Goal: Browse casually: Explore the website without a specific task or goal

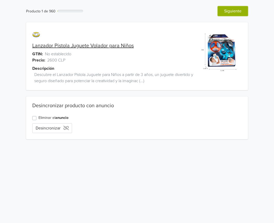
click at [221, 13] on button "Siguiente" at bounding box center [233, 11] width 30 height 10
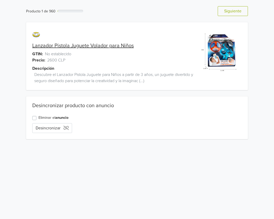
click at [221, 13] on div "Producto 1 de 960 Anterior Siguiente Lanzador Pistola Juguete Volador para Niño…" at bounding box center [137, 73] width 274 height 146
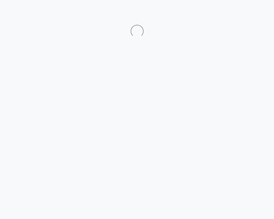
click at [221, 13] on div at bounding box center [137, 24] width 282 height 25
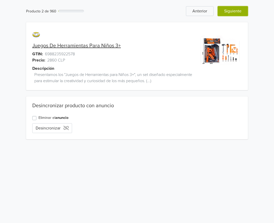
click at [222, 13] on button "Siguiente" at bounding box center [233, 11] width 30 height 10
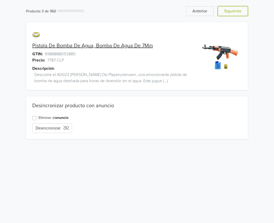
click at [222, 13] on button "Siguiente" at bounding box center [233, 11] width 30 height 10
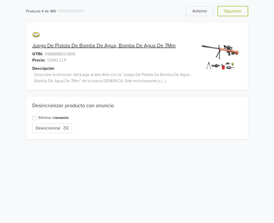
click at [222, 13] on button "Siguiente" at bounding box center [233, 11] width 30 height 10
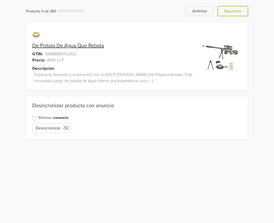
click at [227, 13] on button "Siguiente" at bounding box center [233, 11] width 30 height 10
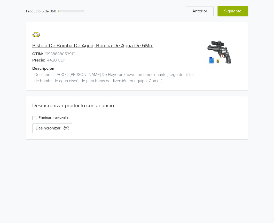
click at [230, 12] on button "Siguiente" at bounding box center [233, 11] width 30 height 10
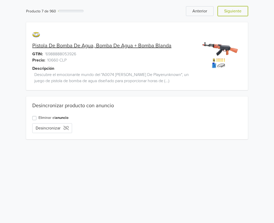
click at [230, 12] on button "Siguiente" at bounding box center [233, 11] width 30 height 10
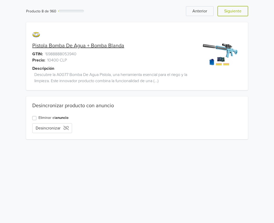
click at [230, 12] on button "Siguiente" at bounding box center [233, 11] width 30 height 10
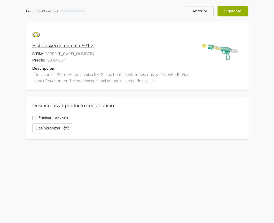
click at [228, 11] on button "Siguiente" at bounding box center [233, 11] width 30 height 10
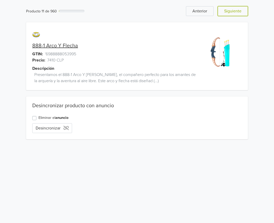
click at [228, 11] on button "Siguiente" at bounding box center [233, 11] width 30 height 10
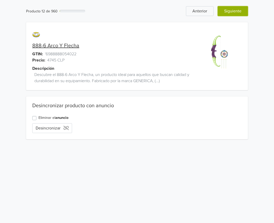
click at [228, 11] on button "Siguiente" at bounding box center [233, 11] width 30 height 10
click at [231, 9] on button "Siguiente" at bounding box center [233, 11] width 30 height 10
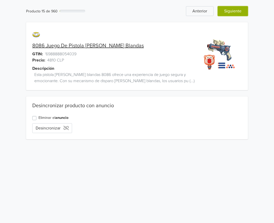
click at [230, 9] on button "Siguiente" at bounding box center [233, 11] width 30 height 10
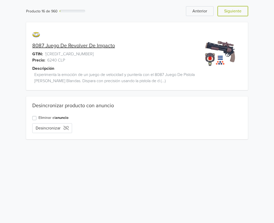
click at [230, 9] on button "Siguiente" at bounding box center [233, 11] width 30 height 10
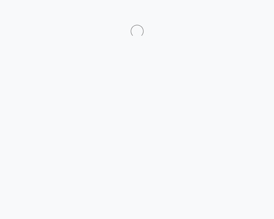
click at [230, 9] on html at bounding box center [137, 19] width 274 height 38
click at [230, 11] on html at bounding box center [137, 19] width 274 height 38
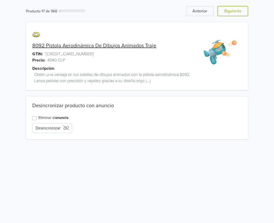
click at [230, 11] on button "Siguiente" at bounding box center [233, 11] width 30 height 10
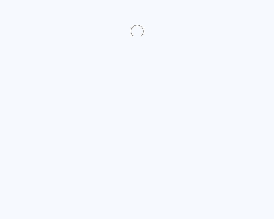
click at [230, 11] on html at bounding box center [137, 19] width 274 height 38
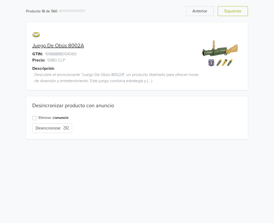
click at [230, 12] on html "Producto 18 de 960 Anterior Siguiente Juego De Obús 8002A GTIN: '6988888054060 …" at bounding box center [137, 73] width 274 height 146
click at [230, 11] on button "Siguiente" at bounding box center [233, 11] width 30 height 10
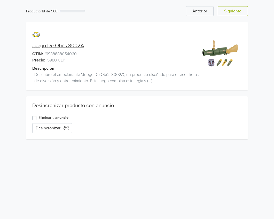
click at [231, 11] on html "Producto 18 de 960 Anterior Siguiente Juego De Obús 8002A GTIN: '6988888054060 …" at bounding box center [137, 73] width 274 height 146
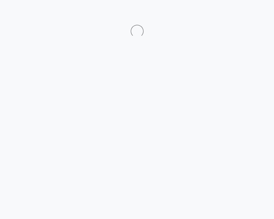
click at [231, 11] on html at bounding box center [137, 19] width 274 height 38
click at [231, 10] on html at bounding box center [137, 19] width 274 height 38
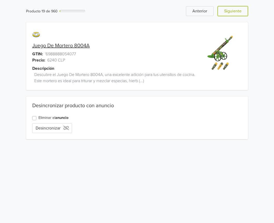
click at [231, 10] on button "Siguiente" at bounding box center [233, 11] width 30 height 10
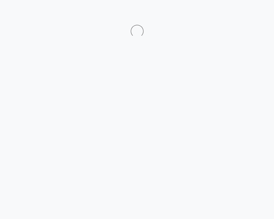
click at [231, 9] on html at bounding box center [137, 19] width 274 height 38
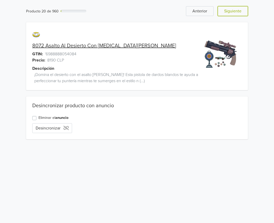
click at [231, 9] on button "Siguiente" at bounding box center [233, 11] width 30 height 10
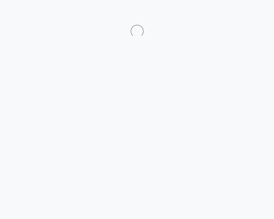
click at [231, 9] on html at bounding box center [137, 19] width 274 height 38
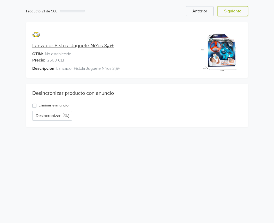
click at [231, 9] on button "Siguiente" at bounding box center [233, 11] width 30 height 10
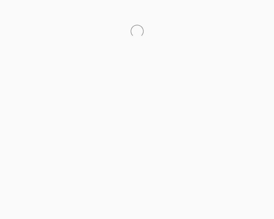
click at [231, 9] on html at bounding box center [137, 19] width 274 height 38
click at [232, 9] on html at bounding box center [137, 19] width 274 height 38
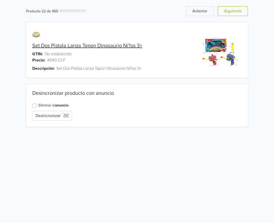
click at [233, 9] on button "Siguiente" at bounding box center [233, 11] width 30 height 10
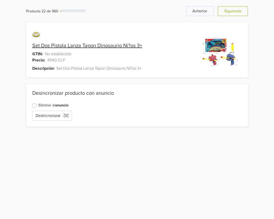
click at [233, 9] on html "Producto 22 de 960 Anterior Siguiente Set Dos Pistola Lanza Tapon Dinosaurio Ni…" at bounding box center [137, 66] width 274 height 133
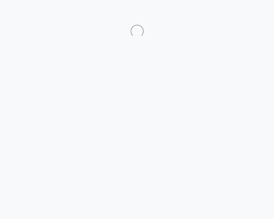
click at [233, 9] on html at bounding box center [137, 19] width 274 height 38
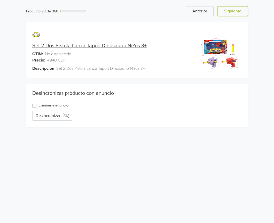
click at [233, 9] on button "Siguiente" at bounding box center [233, 11] width 30 height 10
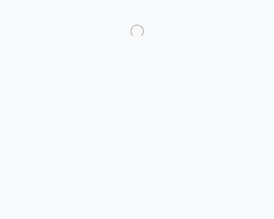
click at [233, 9] on html at bounding box center [137, 19] width 274 height 38
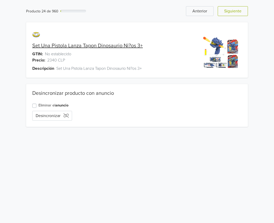
click at [233, 9] on button "Siguiente" at bounding box center [233, 11] width 30 height 10
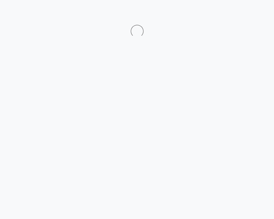
click at [232, 9] on html at bounding box center [137, 19] width 274 height 38
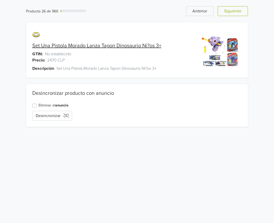
click at [237, 5] on div "Producto 26 de 960 Anterior Siguiente Set Una Pistola Morado Lanza Tapon Dinosa…" at bounding box center [137, 66] width 267 height 133
click at [237, 9] on button "Siguiente" at bounding box center [233, 11] width 30 height 10
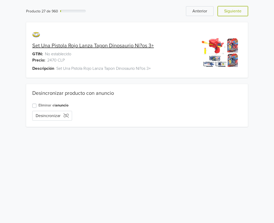
click at [241, 9] on button "Siguiente" at bounding box center [233, 11] width 30 height 10
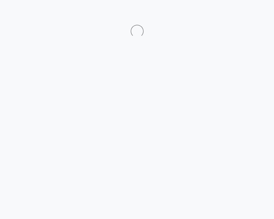
click at [241, 9] on html at bounding box center [137, 19] width 274 height 38
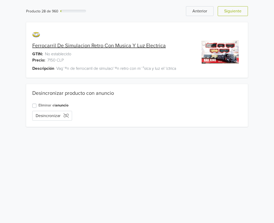
click at [241, 9] on button "Siguiente" at bounding box center [233, 11] width 30 height 10
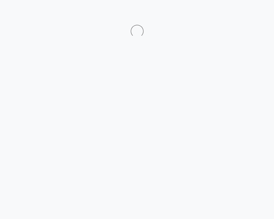
click at [241, 9] on html at bounding box center [137, 19] width 274 height 38
click at [241, 8] on html at bounding box center [137, 19] width 274 height 38
click at [240, 7] on html at bounding box center [137, 19] width 274 height 38
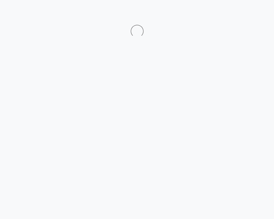
click at [240, 7] on html at bounding box center [137, 19] width 274 height 38
click at [240, 6] on html at bounding box center [137, 19] width 274 height 38
click at [239, 6] on html at bounding box center [137, 19] width 274 height 38
drag, startPoint x: 239, startPoint y: 6, endPoint x: 222, endPoint y: 72, distance: 67.9
click at [238, 6] on html at bounding box center [137, 19] width 274 height 38
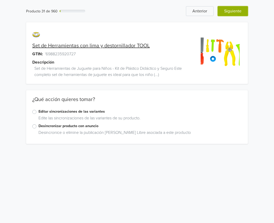
click at [235, 13] on button "Siguiente" at bounding box center [233, 11] width 30 height 10
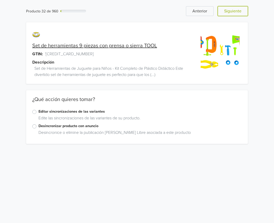
click at [235, 13] on button "Siguiente" at bounding box center [233, 11] width 30 height 10
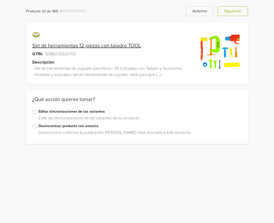
click at [235, 13] on button "Siguiente" at bounding box center [233, 11] width 30 height 10
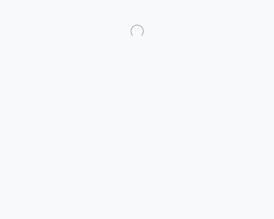
click at [235, 13] on div at bounding box center [137, 24] width 282 height 25
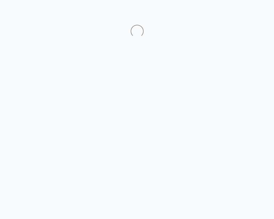
click at [235, 13] on div at bounding box center [137, 24] width 282 height 25
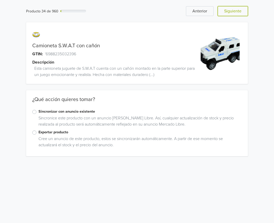
click at [235, 13] on button "Siguiente" at bounding box center [233, 11] width 30 height 10
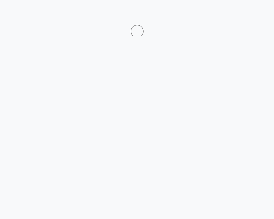
click at [235, 13] on div at bounding box center [137, 24] width 282 height 25
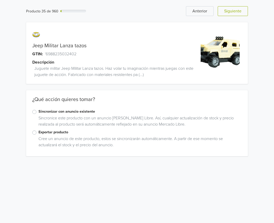
click at [235, 13] on button "Siguiente" at bounding box center [233, 11] width 30 height 10
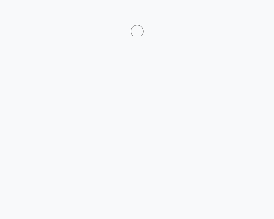
click at [235, 13] on div at bounding box center [137, 24] width 282 height 25
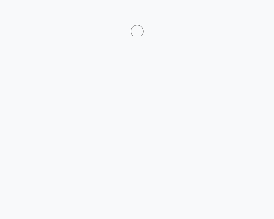
click at [235, 13] on div at bounding box center [137, 24] width 282 height 25
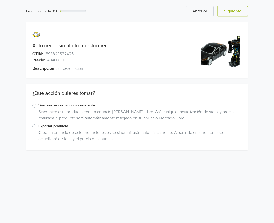
click at [235, 13] on button "Siguiente" at bounding box center [233, 11] width 30 height 10
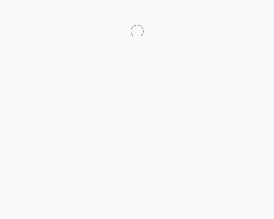
click at [235, 13] on div at bounding box center [137, 24] width 282 height 25
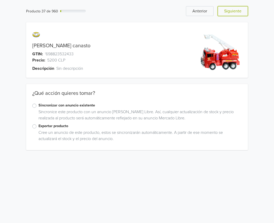
click at [235, 13] on button "Siguiente" at bounding box center [233, 11] width 30 height 10
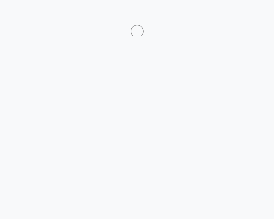
click at [235, 13] on div at bounding box center [137, 24] width 282 height 25
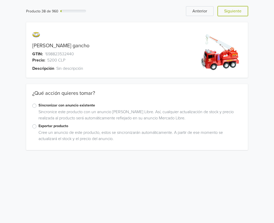
click at [235, 13] on button "Siguiente" at bounding box center [233, 11] width 30 height 10
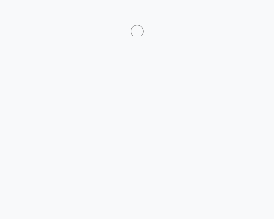
click at [235, 13] on div at bounding box center [137, 24] width 282 height 25
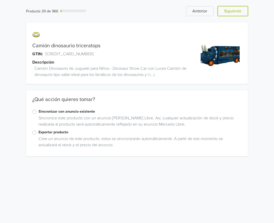
click at [235, 13] on button "Siguiente" at bounding box center [233, 11] width 30 height 10
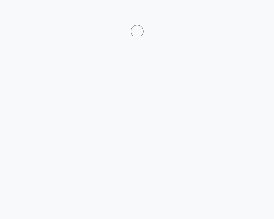
click at [235, 13] on div at bounding box center [137, 24] width 282 height 25
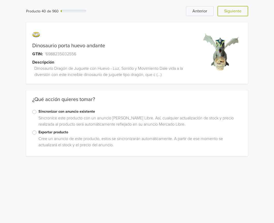
click at [235, 13] on button "Siguiente" at bounding box center [233, 11] width 30 height 10
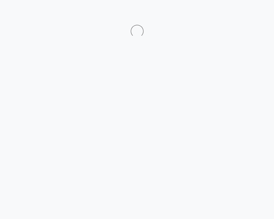
click at [235, 13] on div at bounding box center [137, 24] width 282 height 25
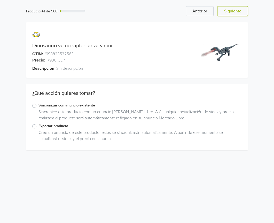
click at [235, 13] on button "Siguiente" at bounding box center [233, 11] width 30 height 10
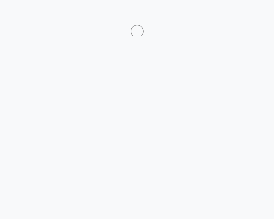
click at [235, 13] on div at bounding box center [137, 24] width 282 height 25
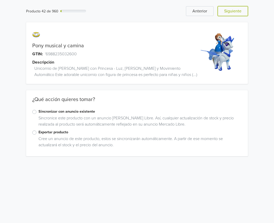
click at [235, 13] on button "Siguiente" at bounding box center [233, 11] width 30 height 10
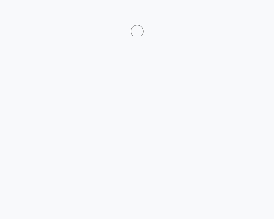
click at [235, 13] on div at bounding box center [137, 24] width 282 height 25
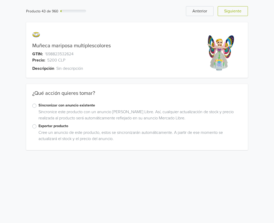
click at [235, 13] on button "Siguiente" at bounding box center [233, 11] width 30 height 10
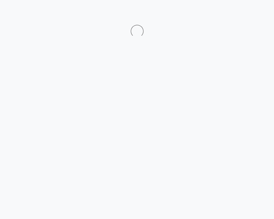
click at [235, 13] on div at bounding box center [137, 24] width 282 height 25
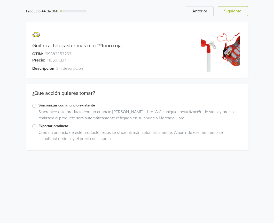
click at [235, 13] on div "Producto 44 de 960 [PERSON_NAME] Guitarra Telecaster mas micr¨®fono roja GTIN: …" at bounding box center [137, 78] width 274 height 156
click at [235, 13] on button "Siguiente" at bounding box center [233, 11] width 30 height 10
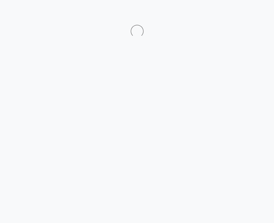
drag, startPoint x: 243, startPoint y: 205, endPoint x: 237, endPoint y: 224, distance: 20.4
click at [237, 38] on html at bounding box center [137, 19] width 274 height 38
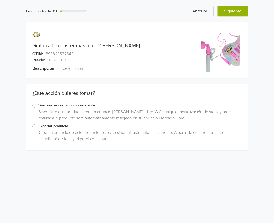
click at [238, 12] on button "Siguiente" at bounding box center [233, 11] width 30 height 10
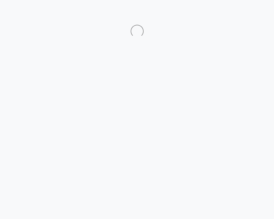
click at [238, 12] on html at bounding box center [137, 19] width 274 height 38
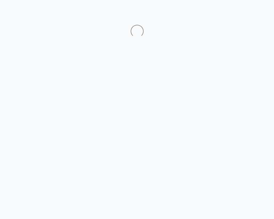
click at [238, 12] on html at bounding box center [137, 19] width 274 height 38
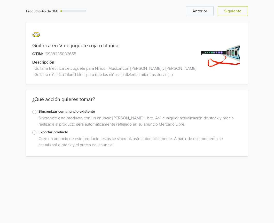
click at [238, 12] on button "Siguiente" at bounding box center [233, 11] width 30 height 10
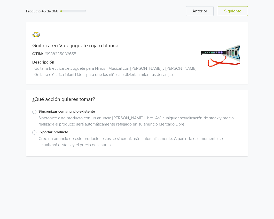
click at [238, 12] on html "Producto 46 de 960 [PERSON_NAME] Guitarra en V de juguete roja o blanca GTIN: '…" at bounding box center [137, 81] width 274 height 163
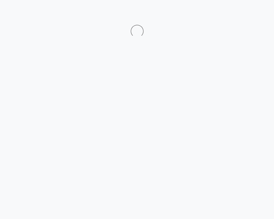
click at [238, 12] on html at bounding box center [137, 19] width 274 height 38
click at [238, 13] on html at bounding box center [137, 19] width 274 height 38
click at [238, 13] on div at bounding box center [137, 24] width 282 height 25
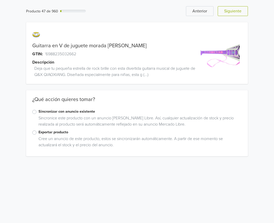
click at [238, 13] on button "Siguiente" at bounding box center [233, 11] width 30 height 10
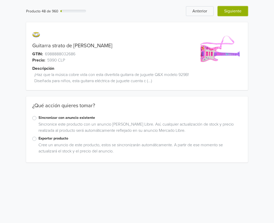
click at [233, 14] on button "Siguiente" at bounding box center [233, 11] width 30 height 10
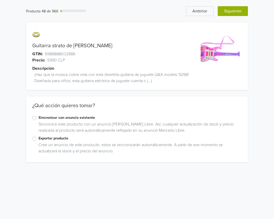
click at [233, 14] on div "Producto 48 de 960 [PERSON_NAME] Guitarra strato de juguete rosada GTIN: 698888…" at bounding box center [137, 84] width 274 height 169
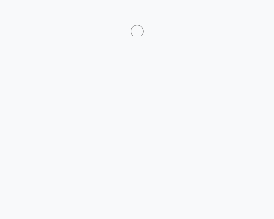
click at [233, 14] on div at bounding box center [137, 24] width 282 height 25
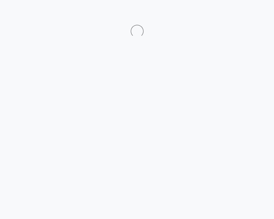
click at [233, 14] on div at bounding box center [137, 24] width 282 height 25
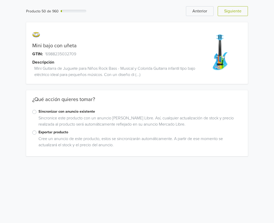
click at [233, 14] on button "Siguiente" at bounding box center [233, 11] width 30 height 10
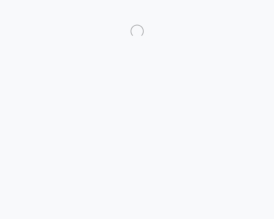
click at [233, 14] on div at bounding box center [137, 24] width 282 height 25
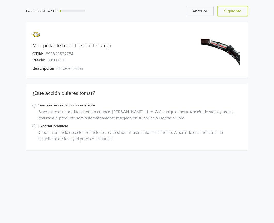
click at [233, 14] on button "Siguiente" at bounding box center [233, 11] width 30 height 10
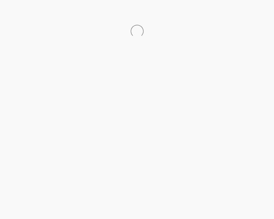
click at [233, 14] on div at bounding box center [137, 24] width 282 height 25
drag, startPoint x: 233, startPoint y: 14, endPoint x: 233, endPoint y: 18, distance: 3.4
click at [233, 18] on div at bounding box center [137, 24] width 282 height 25
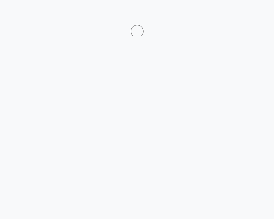
click at [234, 16] on div at bounding box center [137, 24] width 282 height 25
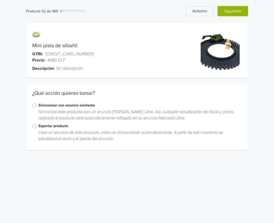
click at [236, 14] on button "Siguiente" at bounding box center [233, 11] width 30 height 10
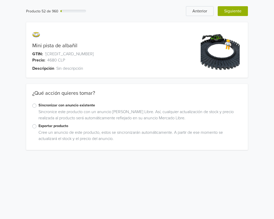
click at [236, 14] on div "Producto 52 de 960 Anterior Siguiente Mini pista de albañil GTIN: '[CREDIT_CARD…" at bounding box center [137, 78] width 274 height 156
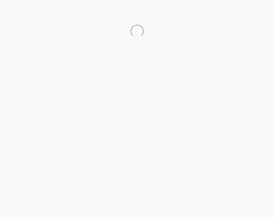
click at [236, 14] on div at bounding box center [137, 24] width 282 height 25
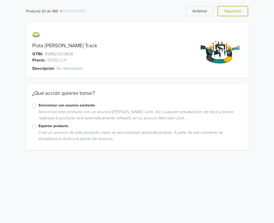
click at [236, 14] on button "Siguiente" at bounding box center [233, 11] width 30 height 10
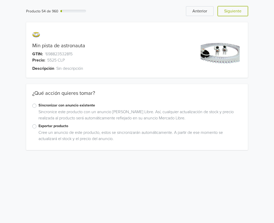
click at [236, 14] on button "Siguiente" at bounding box center [233, 11] width 30 height 10
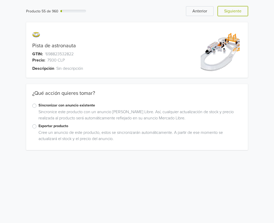
click at [236, 14] on button "Siguiente" at bounding box center [233, 11] width 30 height 10
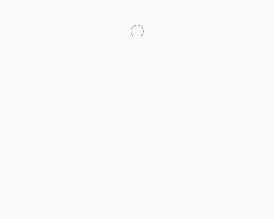
click at [236, 14] on div at bounding box center [137, 24] width 282 height 25
click at [236, 13] on div at bounding box center [137, 24] width 282 height 25
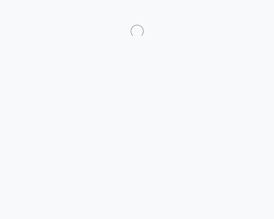
click at [236, 13] on div at bounding box center [137, 24] width 282 height 25
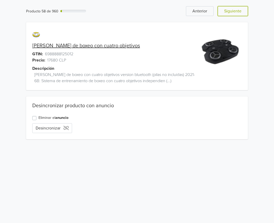
click at [236, 13] on button "Siguiente" at bounding box center [233, 11] width 30 height 10
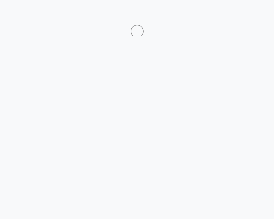
click at [236, 13] on div at bounding box center [137, 24] width 282 height 25
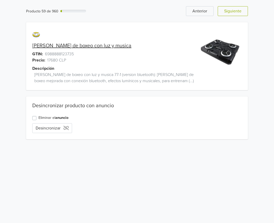
click at [236, 13] on button "Siguiente" at bounding box center [233, 11] width 30 height 10
click at [239, 17] on div "Producto 60 de 960 [PERSON_NAME] [PERSON_NAME] de boxeo con luz y musica GTIN: …" at bounding box center [137, 73] width 267 height 146
click at [238, 14] on button "Siguiente" at bounding box center [233, 11] width 30 height 10
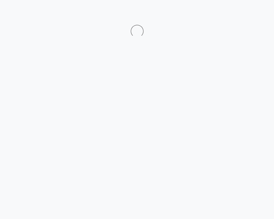
click at [238, 14] on div at bounding box center [137, 24] width 282 height 25
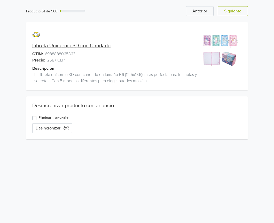
click at [238, 14] on button "Siguiente" at bounding box center [233, 11] width 30 height 10
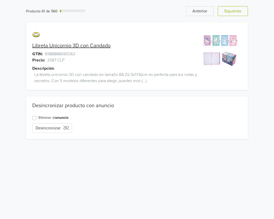
click at [238, 14] on div "Producto 61 de 960 Anterior Siguiente Libreta Unicornio 3D con Candado GTIN: 69…" at bounding box center [137, 73] width 274 height 146
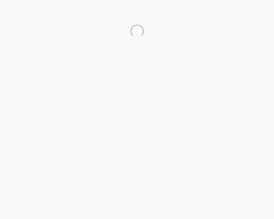
click at [238, 14] on div at bounding box center [137, 24] width 282 height 25
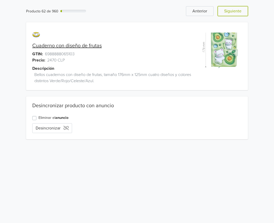
click at [238, 14] on button "Siguiente" at bounding box center [233, 11] width 30 height 10
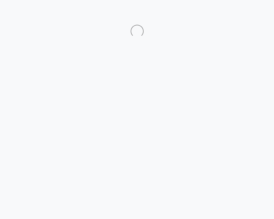
click at [238, 14] on div at bounding box center [137, 24] width 282 height 25
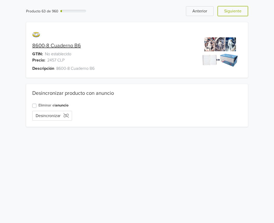
click at [238, 14] on button "Siguiente" at bounding box center [233, 11] width 30 height 10
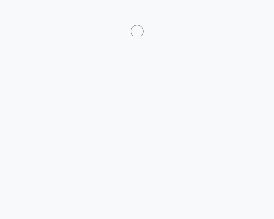
click at [238, 14] on div at bounding box center [137, 24] width 282 height 25
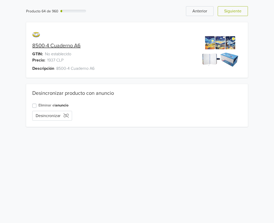
click at [238, 14] on button "Siguiente" at bounding box center [233, 11] width 30 height 10
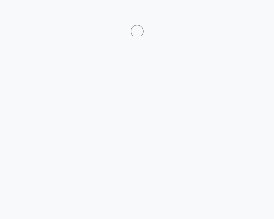
click at [238, 14] on div at bounding box center [137, 24] width 282 height 25
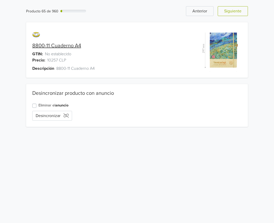
click at [238, 14] on div "Producto 65 de 960 Anterior Siguiente 8800-11 Cuaderno A4 GTIN: No establecido …" at bounding box center [137, 66] width 274 height 133
click at [237, 14] on button "Siguiente" at bounding box center [233, 11] width 30 height 10
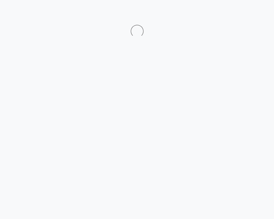
click at [237, 14] on div at bounding box center [137, 24] width 282 height 25
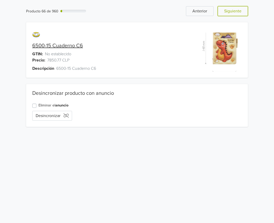
click at [237, 14] on button "Siguiente" at bounding box center [233, 11] width 30 height 10
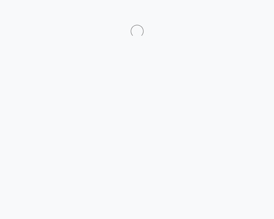
click at [237, 14] on div at bounding box center [137, 24] width 282 height 25
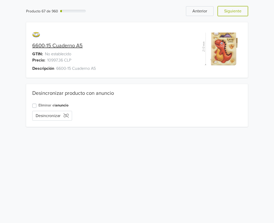
click at [237, 14] on button "Siguiente" at bounding box center [233, 11] width 30 height 10
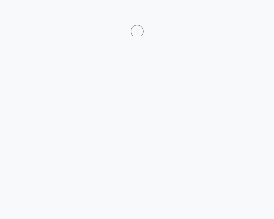
click at [237, 14] on div at bounding box center [137, 24] width 282 height 25
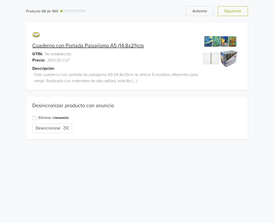
click at [237, 14] on button "Siguiente" at bounding box center [233, 11] width 30 height 10
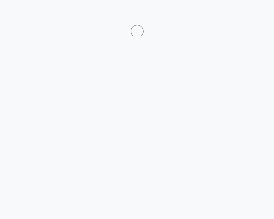
click at [237, 14] on div at bounding box center [137, 24] width 282 height 25
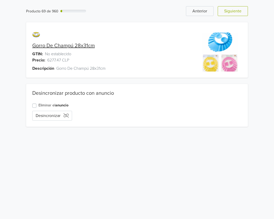
click at [237, 14] on div "Producto 69 de 960 Anterior Siguiente Gorro De Champú 28x31cm GTIN: No establec…" at bounding box center [137, 66] width 274 height 133
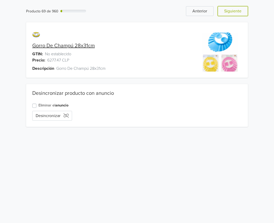
click at [237, 14] on button "Siguiente" at bounding box center [233, 11] width 30 height 10
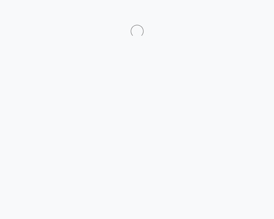
click at [237, 14] on div at bounding box center [137, 24] width 282 height 25
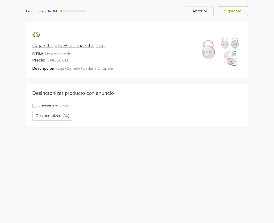
click at [237, 14] on div "Producto 70 de 960 Anterior Siguiente Caja Chupete+Cadena Chupete GTIN: No esta…" at bounding box center [137, 66] width 274 height 133
click at [237, 14] on button "Siguiente" at bounding box center [233, 11] width 30 height 10
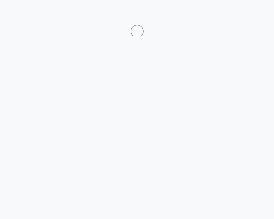
click at [237, 14] on div at bounding box center [137, 24] width 282 height 25
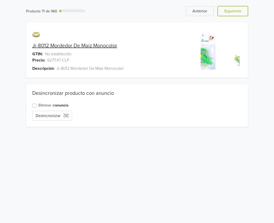
click at [237, 14] on button "Siguiente" at bounding box center [233, 11] width 30 height 10
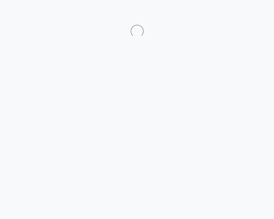
click at [237, 14] on div at bounding box center [137, 24] width 282 height 25
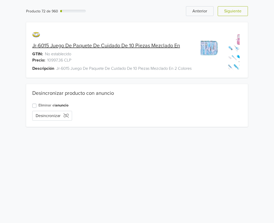
click at [237, 14] on button "Siguiente" at bounding box center [233, 11] width 30 height 10
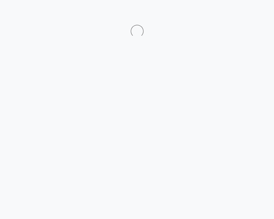
click at [237, 14] on div at bounding box center [137, 24] width 282 height 25
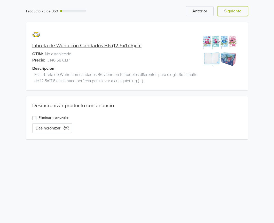
click at [237, 14] on button "Siguiente" at bounding box center [233, 11] width 30 height 10
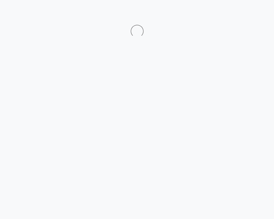
click at [237, 14] on div at bounding box center [137, 24] width 282 height 25
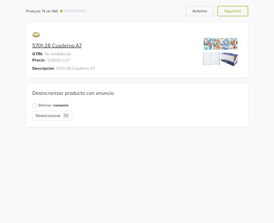
click at [237, 14] on button "Siguiente" at bounding box center [233, 11] width 30 height 10
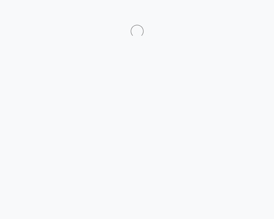
click at [237, 14] on div at bounding box center [137, 24] width 282 height 25
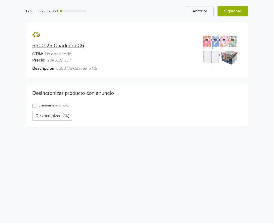
click at [237, 13] on button "Siguiente" at bounding box center [233, 11] width 30 height 10
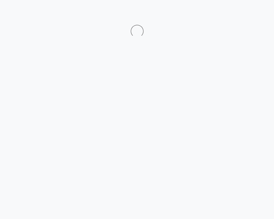
click at [237, 13] on div at bounding box center [137, 24] width 282 height 25
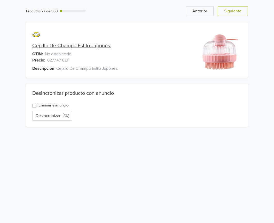
click at [237, 13] on button "Siguiente" at bounding box center [233, 11] width 30 height 10
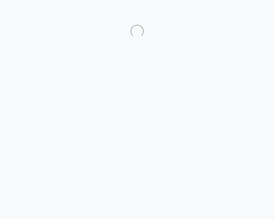
click at [237, 13] on div at bounding box center [137, 24] width 282 height 25
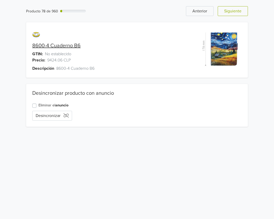
click at [237, 13] on div "Producto 78 de 960 Anterior Siguiente 8600-4 Cuaderno B6 GTIN: No establecido P…" at bounding box center [137, 66] width 274 height 133
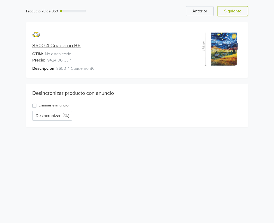
click at [237, 13] on button "Siguiente" at bounding box center [233, 11] width 30 height 10
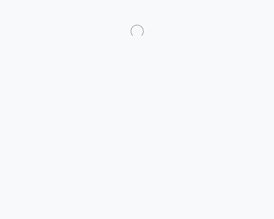
click at [237, 13] on div at bounding box center [137, 24] width 282 height 25
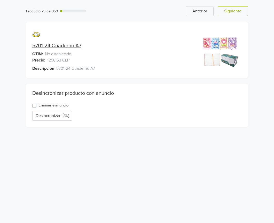
click at [237, 13] on button "Siguiente" at bounding box center [233, 11] width 30 height 10
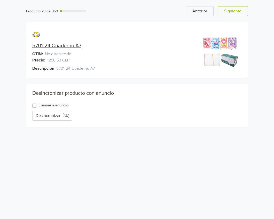
click at [237, 13] on div "Producto 79 de 960 Anterior Siguiente 5701-24 Cuaderno A7 GTIN: No establecido …" at bounding box center [137, 66] width 274 height 133
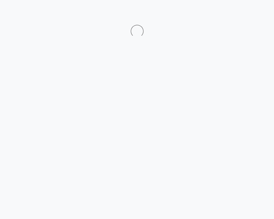
click at [238, 13] on div at bounding box center [137, 24] width 282 height 25
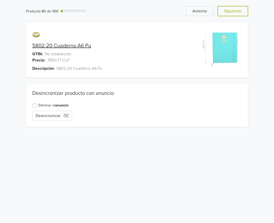
click at [238, 13] on button "Siguiente" at bounding box center [233, 11] width 30 height 10
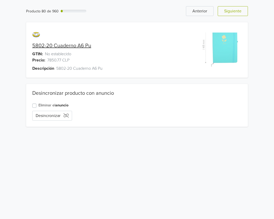
click at [238, 13] on div "Producto 80 de 960 Anterior Siguiente 5802-20 Cuaderno A6 Pu GTIN: No estableci…" at bounding box center [137, 66] width 274 height 133
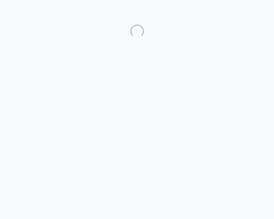
click at [238, 13] on div at bounding box center [137, 24] width 282 height 25
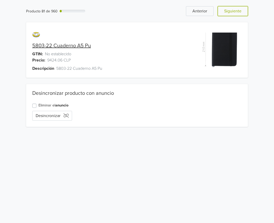
click at [238, 13] on button "Siguiente" at bounding box center [233, 11] width 30 height 10
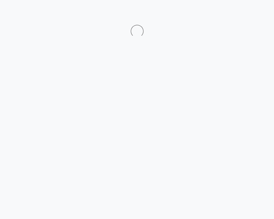
click at [238, 13] on div at bounding box center [137, 24] width 282 height 25
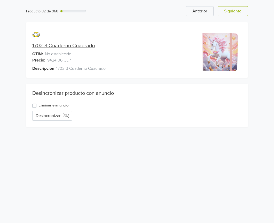
click at [238, 13] on button "Siguiente" at bounding box center [233, 11] width 30 height 10
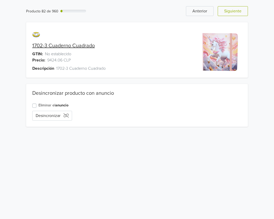
click at [238, 13] on div "Producto 82 de 960 [PERSON_NAME] 1702-3 Cuaderno Cuadrado GTIN: No establecido …" at bounding box center [137, 66] width 274 height 133
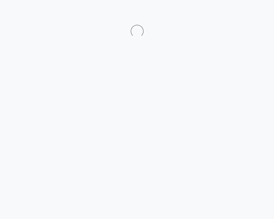
click at [238, 13] on div at bounding box center [137, 24] width 282 height 25
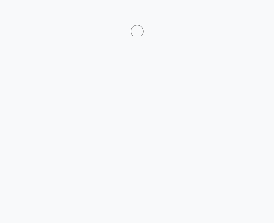
click at [238, 13] on div at bounding box center [137, 24] width 282 height 25
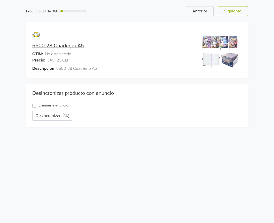
click at [238, 13] on button "Siguiente" at bounding box center [233, 11] width 30 height 10
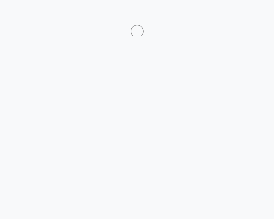
click at [238, 13] on div at bounding box center [137, 24] width 282 height 25
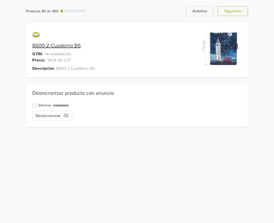
click at [238, 13] on button "Siguiente" at bounding box center [233, 11] width 30 height 10
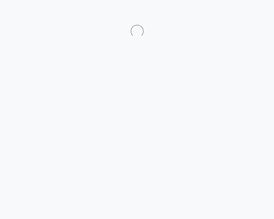
click at [238, 13] on div at bounding box center [137, 24] width 282 height 25
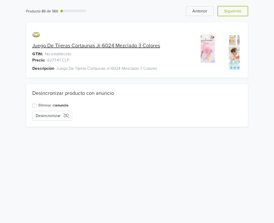
click at [238, 13] on button "Siguiente" at bounding box center [233, 11] width 30 height 10
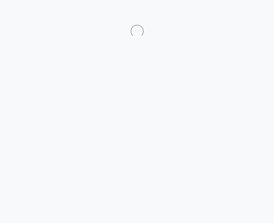
click at [238, 14] on div at bounding box center [137, 24] width 282 height 25
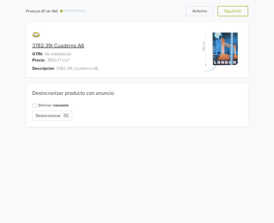
click at [238, 14] on button "Siguiente" at bounding box center [233, 11] width 30 height 10
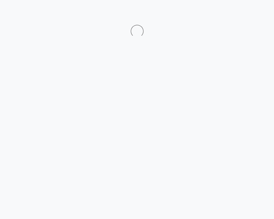
click at [238, 14] on div at bounding box center [137, 24] width 282 height 25
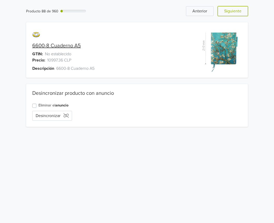
click at [238, 14] on button "Siguiente" at bounding box center [233, 11] width 30 height 10
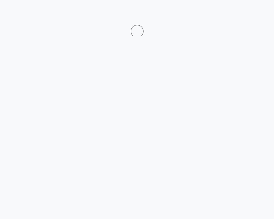
click at [238, 14] on div at bounding box center [137, 24] width 282 height 25
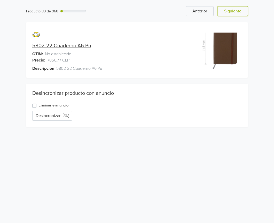
click at [238, 14] on button "Siguiente" at bounding box center [233, 11] width 30 height 10
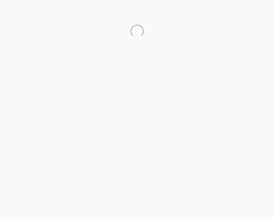
click at [238, 14] on div at bounding box center [137, 24] width 282 height 25
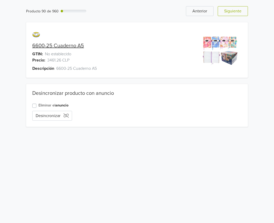
click at [238, 14] on button "Siguiente" at bounding box center [233, 11] width 30 height 10
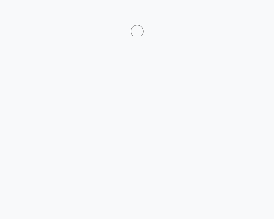
click at [238, 14] on div at bounding box center [137, 24] width 282 height 25
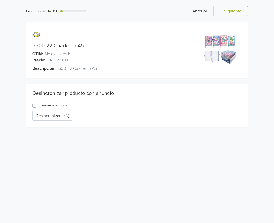
click at [238, 14] on button "Siguiente" at bounding box center [233, 11] width 30 height 10
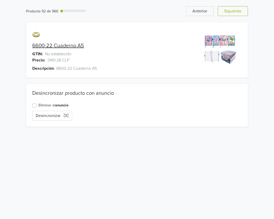
click at [238, 14] on div "Producto 92 de 960 Anterior Siguiente 6600-22 Cuaderno A5 GTIN: No establecido …" at bounding box center [137, 66] width 274 height 133
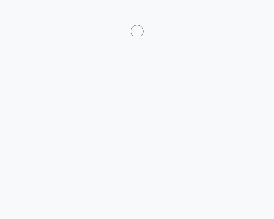
click at [238, 14] on div at bounding box center [137, 24] width 282 height 25
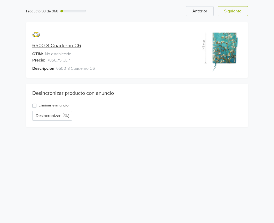
click at [238, 14] on button "Siguiente" at bounding box center [233, 11] width 30 height 10
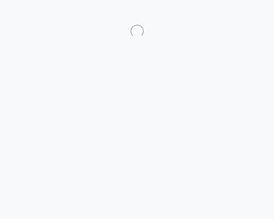
click at [238, 14] on div at bounding box center [137, 24] width 282 height 25
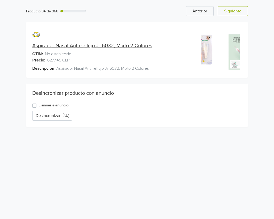
click at [238, 14] on button "Siguiente" at bounding box center [233, 11] width 30 height 10
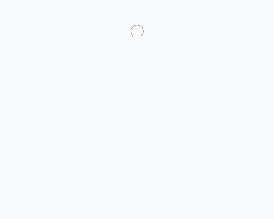
click at [238, 14] on div at bounding box center [137, 24] width 282 height 25
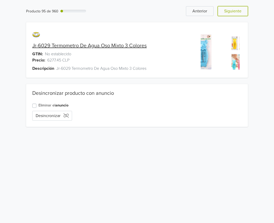
click at [238, 14] on button "Siguiente" at bounding box center [233, 11] width 30 height 10
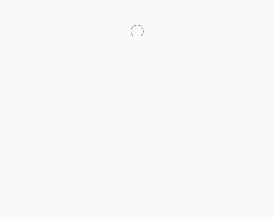
click at [238, 14] on div at bounding box center [137, 24] width 282 height 25
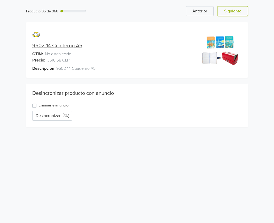
click at [238, 14] on button "Siguiente" at bounding box center [233, 11] width 30 height 10
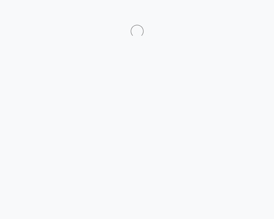
click at [238, 14] on div at bounding box center [137, 24] width 282 height 25
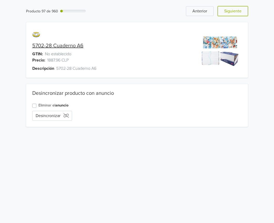
click at [238, 14] on button "Siguiente" at bounding box center [233, 11] width 30 height 10
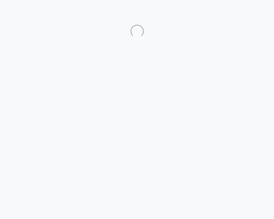
click at [238, 14] on div at bounding box center [137, 24] width 282 height 25
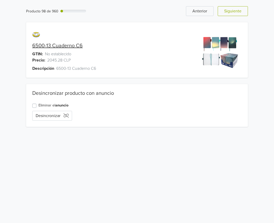
click at [238, 14] on button "Siguiente" at bounding box center [233, 11] width 30 height 10
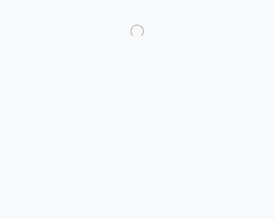
click at [238, 14] on div at bounding box center [137, 24] width 282 height 25
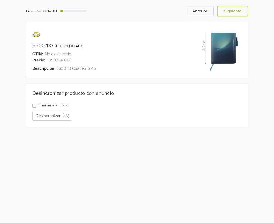
click at [238, 14] on button "Siguiente" at bounding box center [233, 11] width 30 height 10
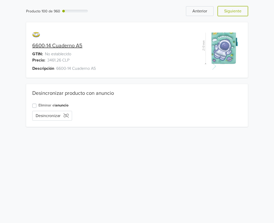
click at [238, 15] on button "Siguiente" at bounding box center [233, 11] width 30 height 10
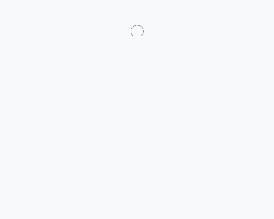
click at [238, 15] on div at bounding box center [137, 24] width 282 height 25
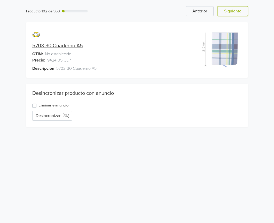
click at [238, 15] on button "Siguiente" at bounding box center [233, 11] width 30 height 10
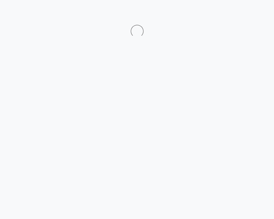
click at [238, 15] on div at bounding box center [137, 24] width 282 height 25
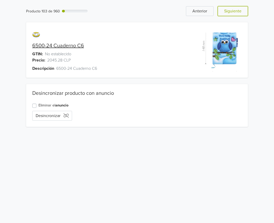
click at [238, 15] on button "Siguiente" at bounding box center [233, 11] width 30 height 10
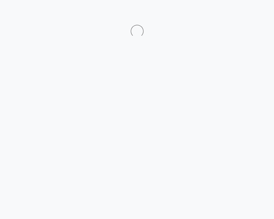
click at [238, 15] on div at bounding box center [137, 24] width 282 height 25
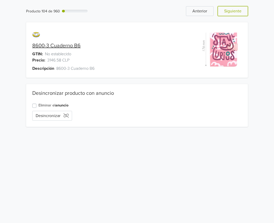
click at [238, 15] on button "Siguiente" at bounding box center [233, 11] width 30 height 10
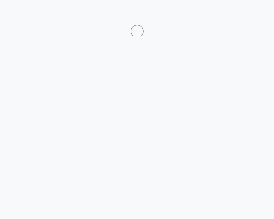
click at [238, 15] on div at bounding box center [137, 24] width 282 height 25
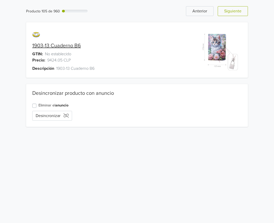
click at [238, 15] on div "Producto 105 de 960 Anterior Siguiente 1903-13 Cuaderno B6 GTIN: No establecido…" at bounding box center [137, 66] width 274 height 133
click at [238, 15] on button "Siguiente" at bounding box center [233, 11] width 30 height 10
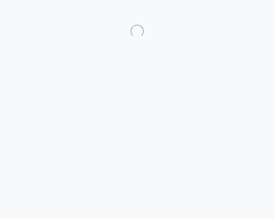
click at [238, 15] on div at bounding box center [137, 24] width 282 height 25
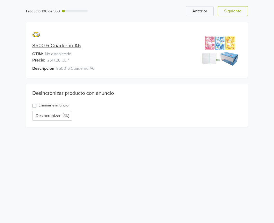
click at [238, 15] on button "Siguiente" at bounding box center [233, 11] width 30 height 10
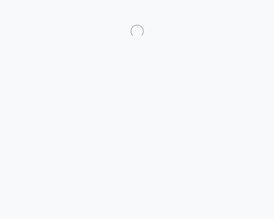
click at [238, 15] on div at bounding box center [137, 24] width 282 height 25
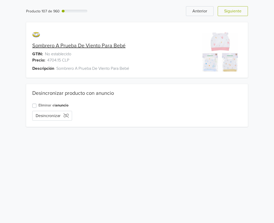
click at [238, 15] on button "Siguiente" at bounding box center [233, 11] width 30 height 10
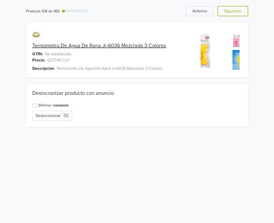
click at [238, 15] on button "Siguiente" at bounding box center [233, 11] width 30 height 10
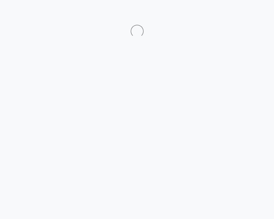
click at [238, 15] on div at bounding box center [137, 24] width 282 height 25
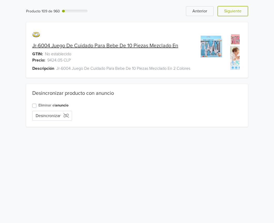
click at [238, 15] on button "Siguiente" at bounding box center [233, 11] width 30 height 10
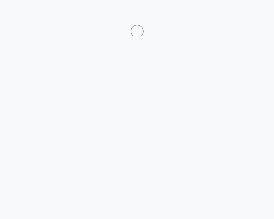
click at [238, 15] on div at bounding box center [137, 24] width 282 height 25
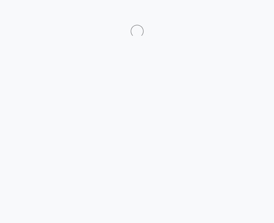
click at [238, 14] on div at bounding box center [137, 24] width 282 height 25
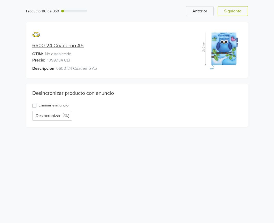
click at [238, 14] on button "Siguiente" at bounding box center [233, 11] width 30 height 10
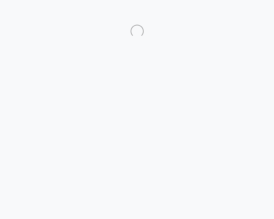
click at [238, 14] on div at bounding box center [137, 24] width 282 height 25
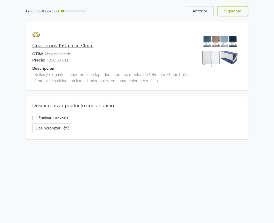
click at [238, 14] on button "Siguiente" at bounding box center [233, 11] width 30 height 10
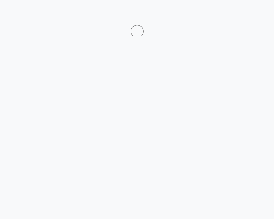
click at [238, 14] on div at bounding box center [137, 24] width 282 height 25
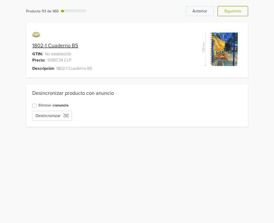
click at [238, 14] on button "Siguiente" at bounding box center [233, 11] width 30 height 10
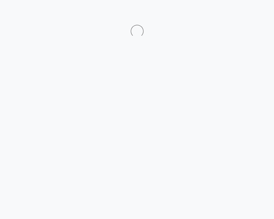
click at [238, 14] on div at bounding box center [137, 24] width 282 height 25
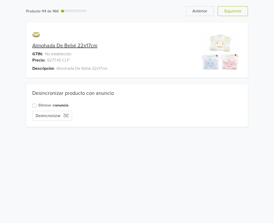
click at [238, 14] on div "Producto 114 de 960 Anterior Siguiente Almohada De Bebé 22x17cm GTIN: No establ…" at bounding box center [137, 66] width 274 height 133
click at [238, 14] on button "Siguiente" at bounding box center [233, 11] width 30 height 10
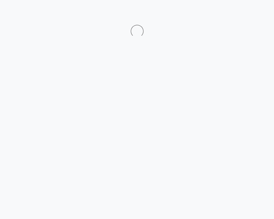
click at [238, 14] on div at bounding box center [137, 24] width 282 height 25
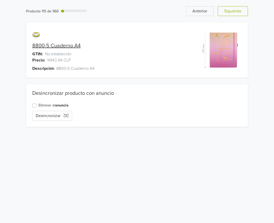
click at [238, 14] on button "Siguiente" at bounding box center [233, 11] width 30 height 10
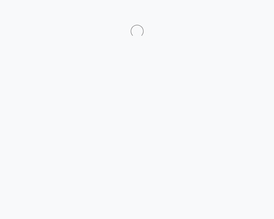
click at [238, 14] on div at bounding box center [137, 24] width 282 height 25
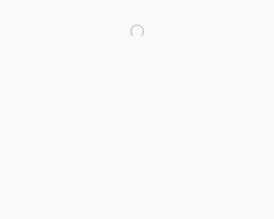
click at [238, 14] on div at bounding box center [137, 24] width 282 height 25
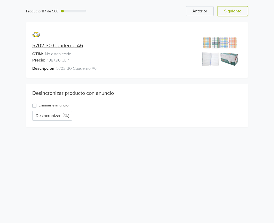
click at [238, 14] on button "Siguiente" at bounding box center [233, 11] width 30 height 10
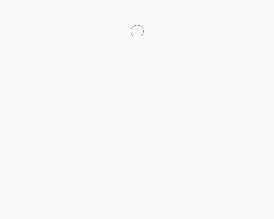
click at [238, 14] on div at bounding box center [137, 24] width 282 height 25
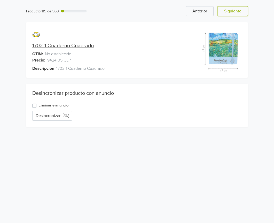
click at [238, 14] on button "Siguiente" at bounding box center [233, 11] width 30 height 10
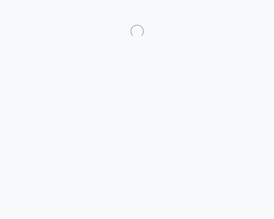
click at [238, 14] on div at bounding box center [137, 24] width 282 height 25
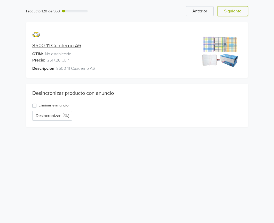
click at [238, 14] on button "Siguiente" at bounding box center [233, 11] width 30 height 10
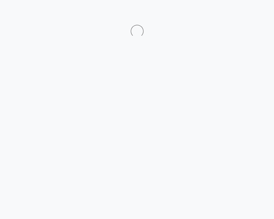
click at [238, 14] on div at bounding box center [137, 24] width 282 height 25
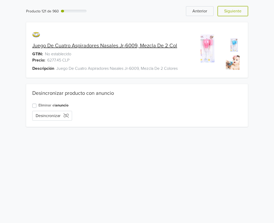
click at [238, 14] on button "Siguiente" at bounding box center [233, 11] width 30 height 10
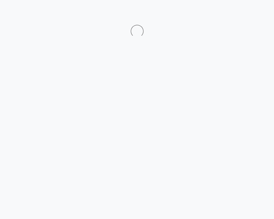
click at [238, 14] on div at bounding box center [137, 24] width 282 height 25
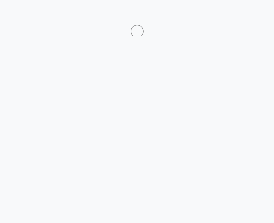
click at [238, 14] on div at bounding box center [137, 24] width 282 height 25
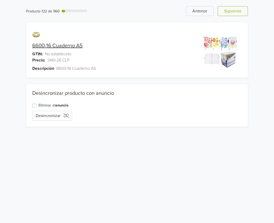
click at [238, 14] on button "Siguiente" at bounding box center [233, 11] width 30 height 10
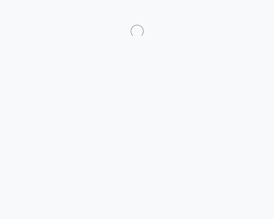
click at [238, 14] on div at bounding box center [137, 24] width 282 height 25
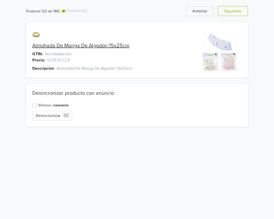
click at [238, 14] on div "Producto 123 de 960 Anterior Siguiente Almohada De Manga De Algodón 15x25cm GTI…" at bounding box center [137, 66] width 274 height 133
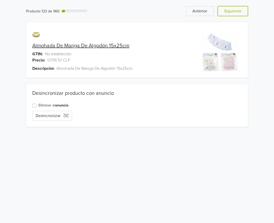
click at [238, 14] on button "Siguiente" at bounding box center [233, 11] width 30 height 10
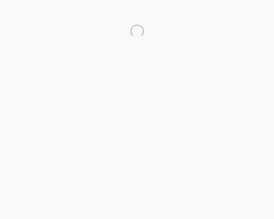
click at [238, 14] on div at bounding box center [137, 24] width 282 height 25
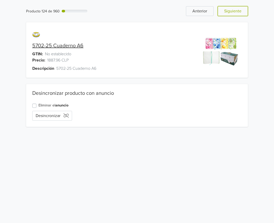
click at [238, 14] on button "Siguiente" at bounding box center [233, 11] width 30 height 10
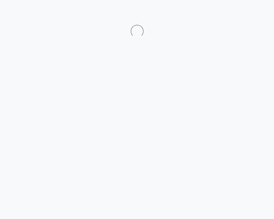
click at [238, 14] on div at bounding box center [137, 24] width 282 height 25
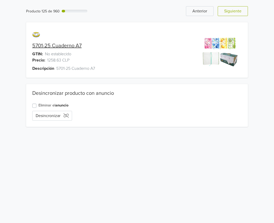
click at [238, 14] on button "Siguiente" at bounding box center [233, 11] width 30 height 10
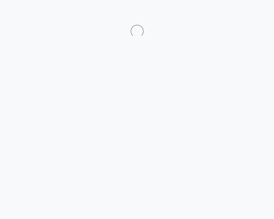
click at [238, 14] on div at bounding box center [137, 24] width 282 height 25
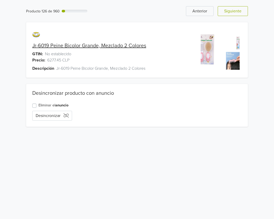
click at [238, 14] on div "Producto 126 de 960 Anterior Siguiente Jr-6019 Peine Bicolor Grande, Mezclado 2…" at bounding box center [137, 66] width 274 height 133
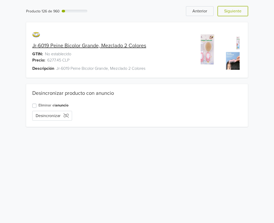
click at [238, 14] on button "Siguiente" at bounding box center [233, 11] width 30 height 10
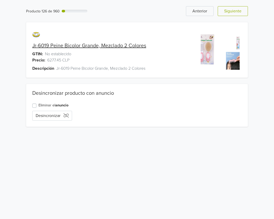
click at [238, 14] on div "Producto 126 de 960 Anterior Siguiente Jr-6019 Peine Bicolor Grande, Mezclado 2…" at bounding box center [137, 66] width 274 height 133
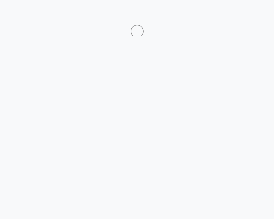
click at [238, 14] on div at bounding box center [137, 24] width 282 height 25
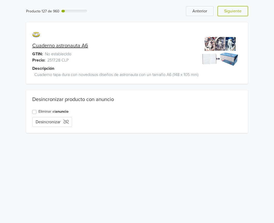
click at [238, 14] on button "Siguiente" at bounding box center [233, 11] width 30 height 10
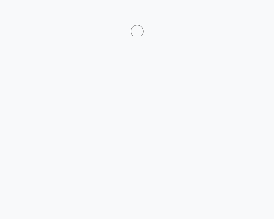
click at [238, 14] on div at bounding box center [137, 24] width 282 height 25
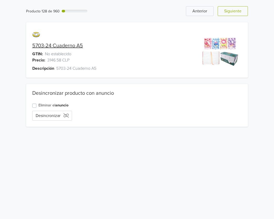
click at [238, 14] on div "Producto 128 de 960 Anterior Siguiente 5703-24 Cuaderno A5 GTIN: No establecido…" at bounding box center [137, 66] width 274 height 133
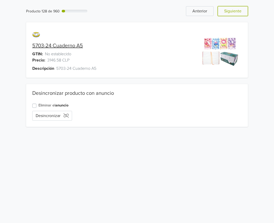
click at [238, 14] on button "Siguiente" at bounding box center [233, 11] width 30 height 10
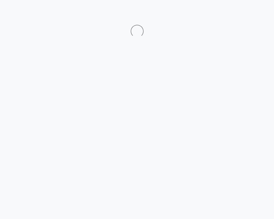
click at [238, 14] on div at bounding box center [137, 24] width 282 height 25
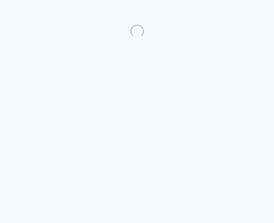
click at [238, 14] on div at bounding box center [137, 24] width 282 height 25
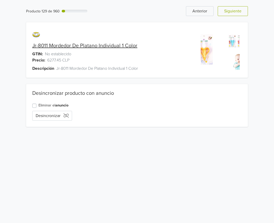
click at [238, 14] on button "Siguiente" at bounding box center [233, 11] width 30 height 10
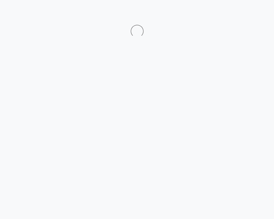
click at [238, 14] on div at bounding box center [137, 24] width 282 height 25
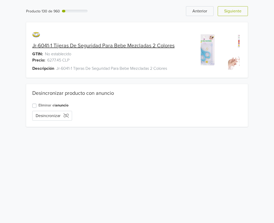
click at [238, 14] on button "Siguiente" at bounding box center [233, 11] width 30 height 10
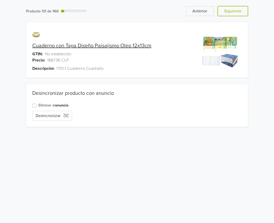
click at [238, 14] on button "Siguiente" at bounding box center [233, 11] width 30 height 10
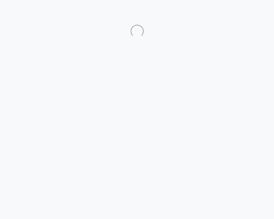
click at [238, 14] on div at bounding box center [137, 24] width 282 height 25
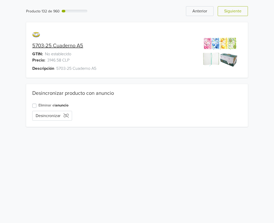
click at [238, 14] on button "Siguiente" at bounding box center [233, 11] width 30 height 10
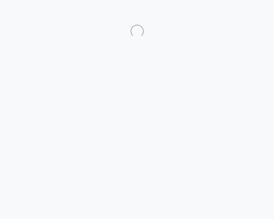
click at [238, 14] on div at bounding box center [137, 24] width 282 height 25
click at [238, 15] on div at bounding box center [137, 24] width 282 height 25
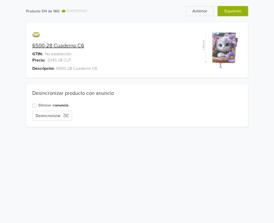
click at [238, 11] on button "Siguiente" at bounding box center [233, 11] width 30 height 10
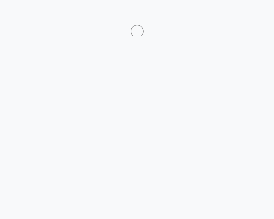
click at [238, 12] on html at bounding box center [137, 19] width 274 height 38
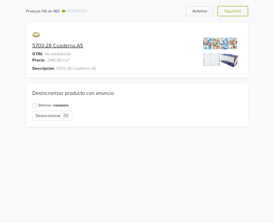
click at [238, 12] on button "Siguiente" at bounding box center [233, 11] width 30 height 10
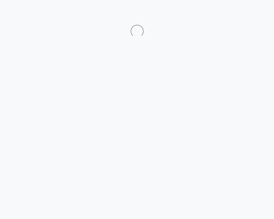
click at [238, 12] on html at bounding box center [137, 19] width 274 height 38
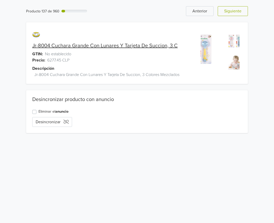
click at [238, 12] on button "Siguiente" at bounding box center [233, 11] width 30 height 10
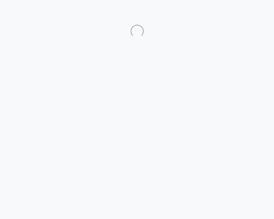
click at [238, 12] on html at bounding box center [137, 19] width 274 height 38
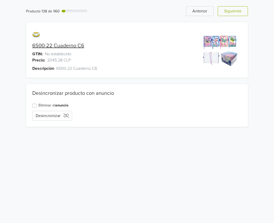
click at [238, 12] on html "Producto 138 de 960 Anterior Siguiente 6500-22 Cuaderno C6 GTIN: No establecido…" at bounding box center [137, 66] width 274 height 133
click at [238, 12] on button "Siguiente" at bounding box center [233, 11] width 30 height 10
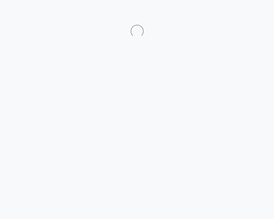
click at [238, 12] on html at bounding box center [137, 19] width 274 height 38
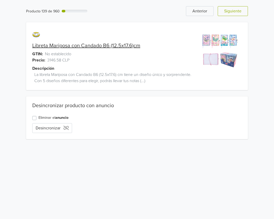
click at [238, 12] on html "Producto 139 de 960 Anterior Siguiente Libreta Mariposa con Candado B6 (12.5x17…" at bounding box center [137, 73] width 274 height 146
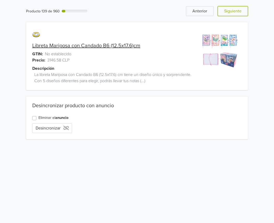
click at [238, 12] on button "Siguiente" at bounding box center [233, 11] width 30 height 10
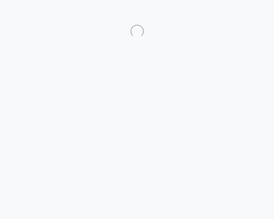
click at [238, 12] on html at bounding box center [137, 19] width 274 height 38
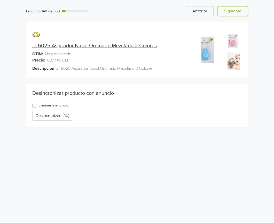
click at [238, 12] on button "Siguiente" at bounding box center [233, 11] width 30 height 10
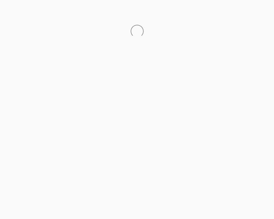
click at [238, 12] on html at bounding box center [137, 19] width 274 height 38
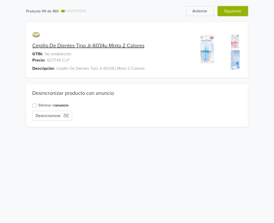
click at [238, 11] on button "Siguiente" at bounding box center [233, 11] width 30 height 10
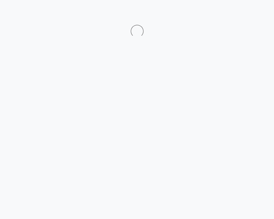
click at [238, 11] on html at bounding box center [137, 19] width 274 height 38
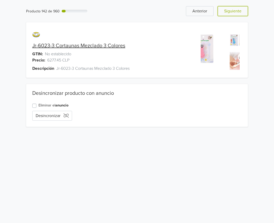
click at [238, 11] on button "Siguiente" at bounding box center [233, 11] width 30 height 10
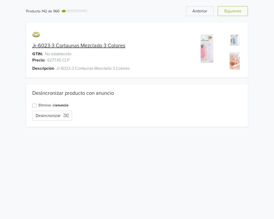
click at [238, 11] on html "Producto 142 de 960 [PERSON_NAME]-6023-3 Cortaunas Mezclado 3 Colores GTIN: No …" at bounding box center [137, 66] width 274 height 133
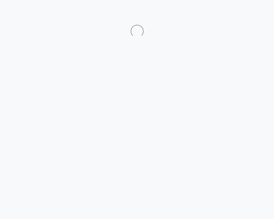
click at [238, 11] on html at bounding box center [137, 19] width 274 height 38
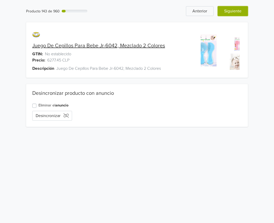
click at [235, 10] on button "Siguiente" at bounding box center [233, 11] width 30 height 10
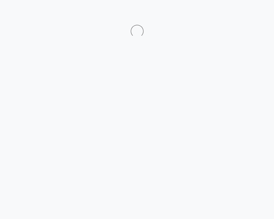
click at [235, 10] on html at bounding box center [137, 19] width 274 height 38
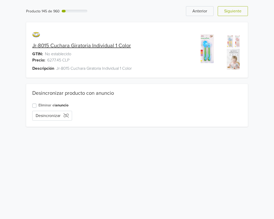
click at [235, 10] on html "Producto 145 de 960 [PERSON_NAME]-8015 Cuchara Giratoria Individual 1 Color GTI…" at bounding box center [137, 66] width 274 height 133
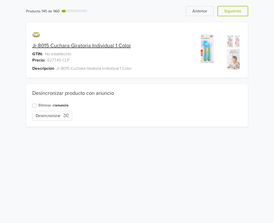
click at [235, 10] on button "Siguiente" at bounding box center [233, 11] width 30 height 10
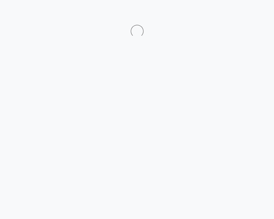
click at [235, 10] on html at bounding box center [137, 19] width 274 height 38
click at [235, 11] on html at bounding box center [137, 19] width 274 height 38
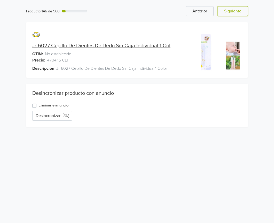
click at [235, 11] on button "Siguiente" at bounding box center [233, 11] width 30 height 10
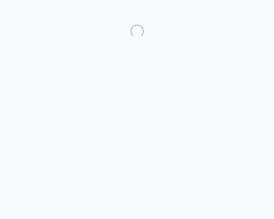
click at [235, 11] on html at bounding box center [137, 19] width 274 height 38
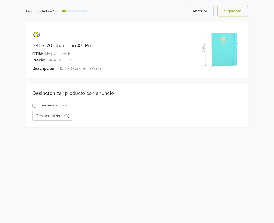
click at [235, 11] on button "Siguiente" at bounding box center [233, 11] width 30 height 10
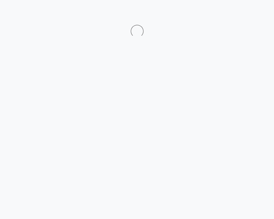
click at [235, 11] on html at bounding box center [137, 19] width 274 height 38
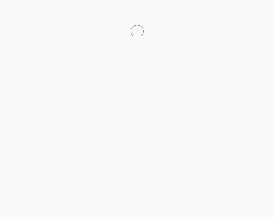
click at [235, 11] on html at bounding box center [137, 19] width 274 height 38
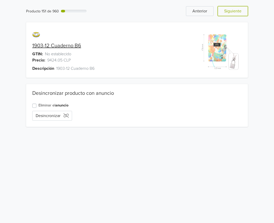
click at [235, 11] on button "Siguiente" at bounding box center [233, 11] width 30 height 10
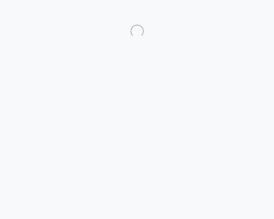
click at [235, 11] on html at bounding box center [137, 19] width 274 height 38
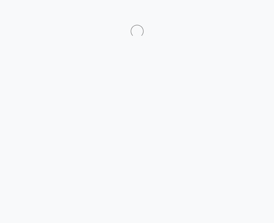
click at [235, 11] on html at bounding box center [137, 19] width 274 height 38
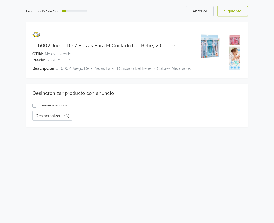
click at [235, 11] on button "Siguiente" at bounding box center [233, 11] width 30 height 10
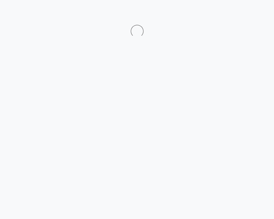
click at [235, 11] on html at bounding box center [137, 19] width 274 height 38
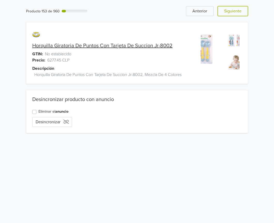
click at [235, 11] on button "Siguiente" at bounding box center [233, 11] width 30 height 10
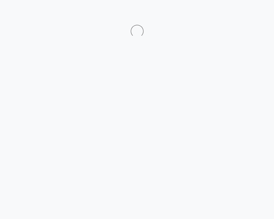
click at [235, 11] on html at bounding box center [137, 19] width 274 height 38
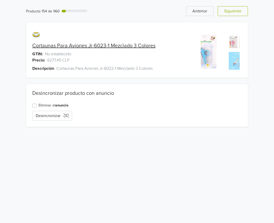
click at [235, 11] on html "Producto 154 de 960 Anterior Siguiente Cortaunas Para Aviones Jr-6023-1 Mezclad…" at bounding box center [137, 66] width 274 height 133
click at [235, 11] on button "Siguiente" at bounding box center [233, 11] width 30 height 10
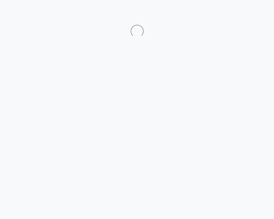
click at [235, 11] on html at bounding box center [137, 19] width 274 height 38
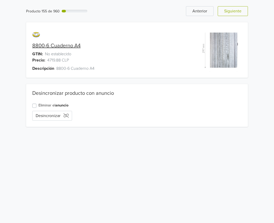
click at [235, 11] on button "Siguiente" at bounding box center [233, 11] width 30 height 10
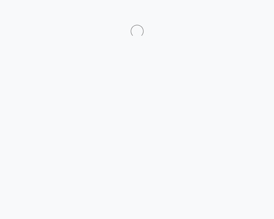
click at [235, 11] on html at bounding box center [137, 19] width 274 height 38
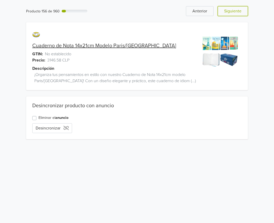
click at [235, 11] on button "Siguiente" at bounding box center [233, 11] width 30 height 10
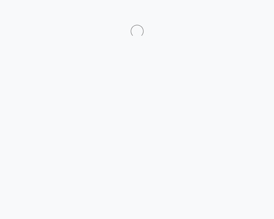
click at [235, 11] on html at bounding box center [137, 19] width 274 height 38
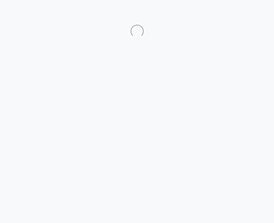
click at [235, 11] on html at bounding box center [137, 19] width 274 height 38
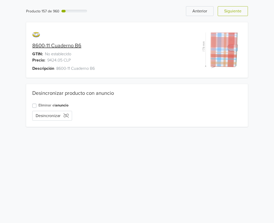
click at [235, 11] on button "Siguiente" at bounding box center [233, 11] width 30 height 10
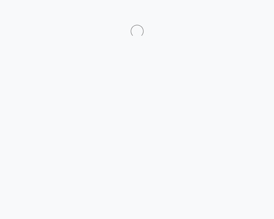
click at [235, 11] on html at bounding box center [137, 19] width 274 height 38
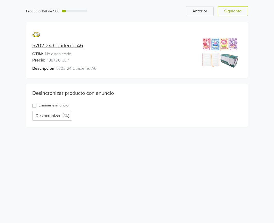
click at [235, 11] on button "Siguiente" at bounding box center [233, 11] width 30 height 10
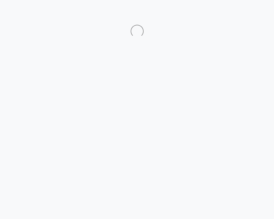
click at [235, 11] on html at bounding box center [137, 19] width 274 height 38
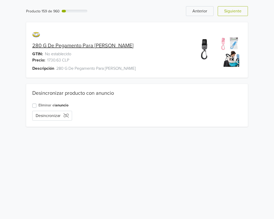
click at [235, 11] on html "Producto 159 de 960 Anterior Siguiente 280 G De Pegamento Para Vidrio Blanco GT…" at bounding box center [137, 66] width 274 height 133
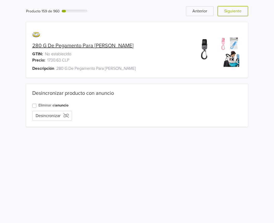
click at [235, 11] on button "Siguiente" at bounding box center [233, 11] width 30 height 10
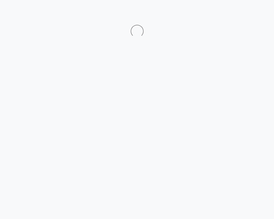
click at [235, 11] on html at bounding box center [137, 19] width 274 height 38
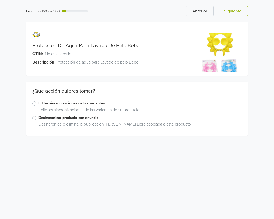
click at [235, 11] on html "Producto 160 de 960 Anterior Siguiente Protección De Agua Para Lavado De Pelo B…" at bounding box center [137, 71] width 274 height 142
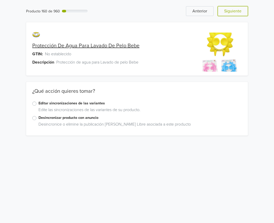
click at [235, 11] on button "Siguiente" at bounding box center [233, 11] width 30 height 10
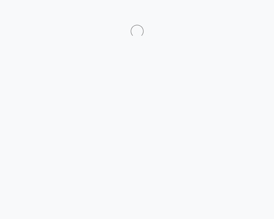
click at [235, 11] on html at bounding box center [137, 19] width 274 height 38
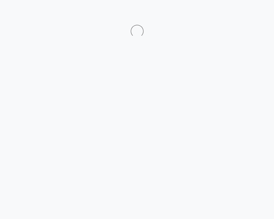
click at [235, 11] on html at bounding box center [137, 19] width 274 height 38
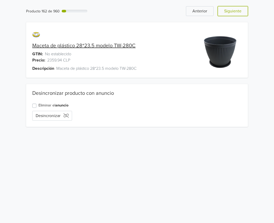
click at [235, 11] on button "Siguiente" at bounding box center [233, 11] width 30 height 10
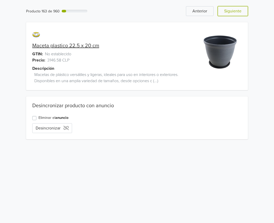
click at [235, 11] on button "Siguiente" at bounding box center [233, 11] width 30 height 10
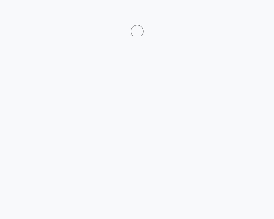
click at [235, 11] on html at bounding box center [137, 19] width 274 height 38
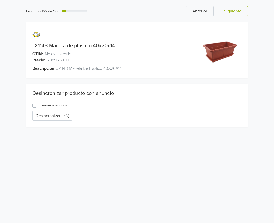
click at [235, 11] on button "Siguiente" at bounding box center [233, 11] width 30 height 10
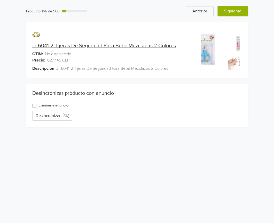
click at [234, 10] on button "Siguiente" at bounding box center [233, 11] width 30 height 10
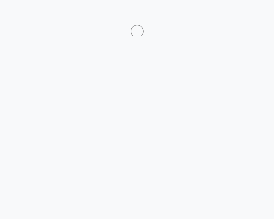
click at [233, 10] on html at bounding box center [137, 19] width 274 height 38
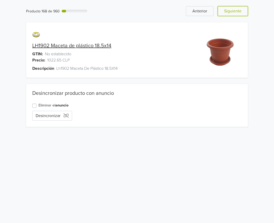
click at [233, 10] on button "Siguiente" at bounding box center [233, 11] width 30 height 10
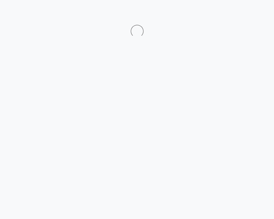
click at [233, 10] on html at bounding box center [137, 19] width 274 height 38
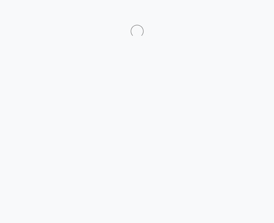
click at [233, 10] on html at bounding box center [137, 19] width 274 height 38
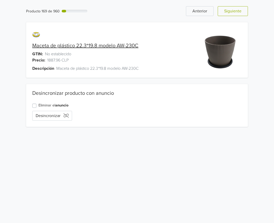
click at [233, 10] on button "Siguiente" at bounding box center [233, 11] width 30 height 10
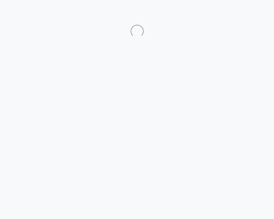
click at [233, 10] on html at bounding box center [137, 19] width 274 height 38
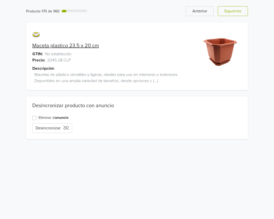
click at [233, 10] on html "Producto 170 de 960 Anterior Siguiente Maceta plastico 23.5 x 20 cm GTIN: No es…" at bounding box center [137, 73] width 274 height 146
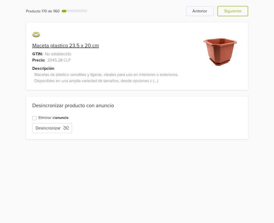
click at [233, 10] on button "Siguiente" at bounding box center [233, 11] width 30 height 10
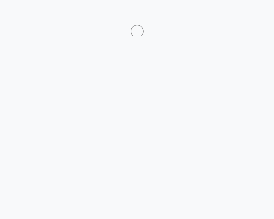
click at [233, 10] on html at bounding box center [137, 19] width 274 height 38
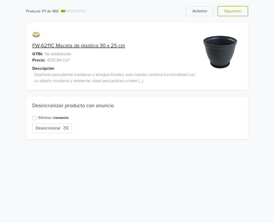
click at [233, 10] on button "Siguiente" at bounding box center [233, 11] width 30 height 10
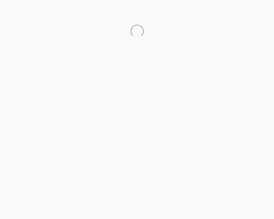
click at [233, 10] on html at bounding box center [137, 19] width 274 height 38
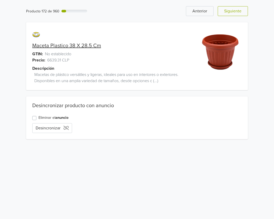
click at [233, 10] on html "Producto 172 de 960 Anterior Siguiente Maceta Plastico 38 X 28.5 Cm GTIN: No es…" at bounding box center [137, 73] width 274 height 146
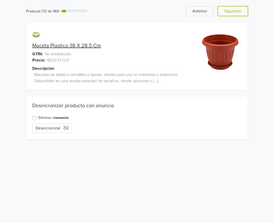
click at [233, 10] on button "Siguiente" at bounding box center [233, 11] width 30 height 10
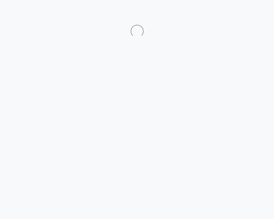
click at [233, 10] on html at bounding box center [137, 19] width 274 height 38
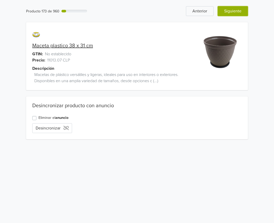
click at [236, 14] on button "Siguiente" at bounding box center [233, 11] width 30 height 10
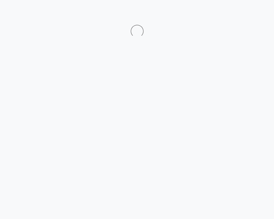
click at [232, 9] on html at bounding box center [137, 19] width 274 height 38
click at [231, 9] on html at bounding box center [137, 19] width 274 height 38
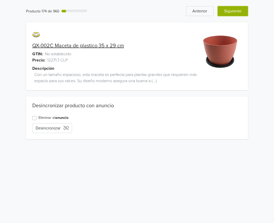
click at [231, 9] on button "Siguiente" at bounding box center [233, 11] width 30 height 10
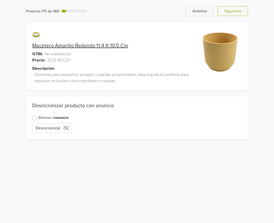
click at [233, 18] on div "Producto 175 de 960 Anterior Siguiente Macetero Amarillo Redondo 11.4 X 10.5 Cm…" at bounding box center [137, 73] width 267 height 146
click at [234, 13] on button "Siguiente" at bounding box center [233, 11] width 30 height 10
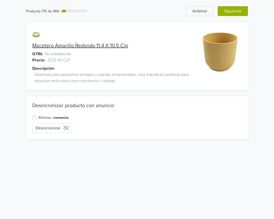
click at [234, 13] on div "Producto 175 de 960 Anterior Siguiente Macetero Amarillo Redondo 11.4 X 10.5 Cm…" at bounding box center [137, 73] width 274 height 146
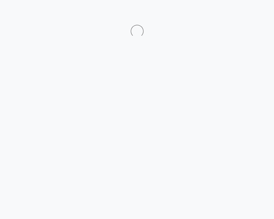
click at [234, 13] on div at bounding box center [137, 24] width 282 height 25
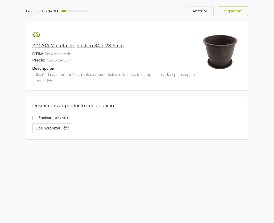
click at [234, 13] on button "Siguiente" at bounding box center [233, 11] width 30 height 10
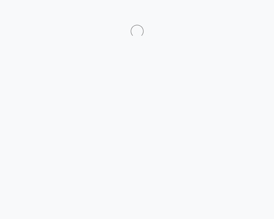
click at [234, 14] on div at bounding box center [137, 24] width 282 height 25
click at [234, 12] on html at bounding box center [137, 19] width 274 height 38
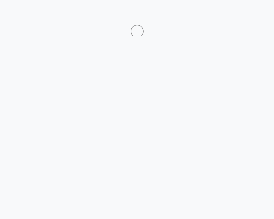
click at [234, 12] on html at bounding box center [137, 19] width 274 height 38
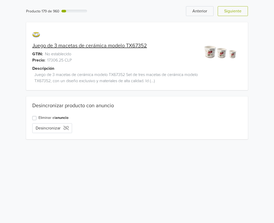
click at [234, 12] on button "Siguiente" at bounding box center [233, 11] width 30 height 10
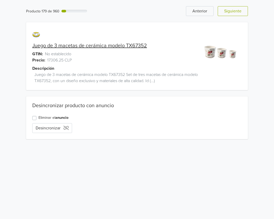
click at [234, 12] on html "Producto 179 de 960 Anterior Siguiente Juego de 3 macetas de cerámica modelo TX…" at bounding box center [137, 73] width 274 height 146
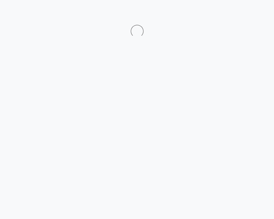
click at [234, 12] on html at bounding box center [137, 19] width 274 height 38
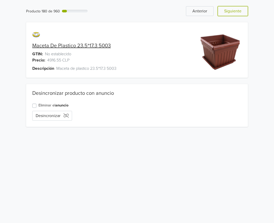
click at [234, 12] on button "Siguiente" at bounding box center [233, 11] width 30 height 10
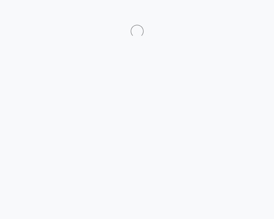
click at [234, 12] on html at bounding box center [137, 19] width 274 height 38
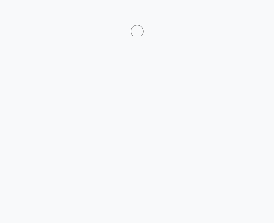
click at [234, 12] on html at bounding box center [137, 19] width 274 height 38
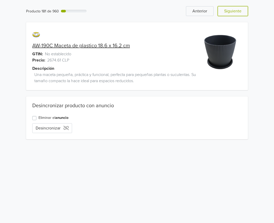
click at [234, 12] on button "Siguiente" at bounding box center [233, 11] width 30 height 10
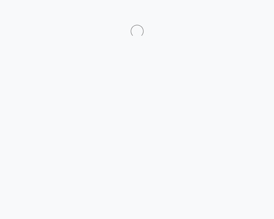
click at [233, 12] on html at bounding box center [137, 19] width 274 height 38
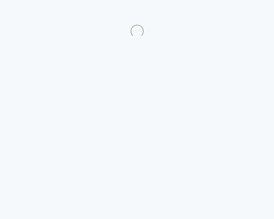
click at [233, 12] on html at bounding box center [137, 19] width 274 height 38
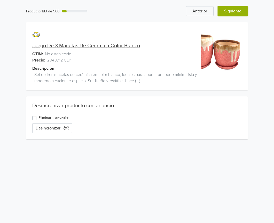
click at [233, 12] on button "Siguiente" at bounding box center [233, 11] width 30 height 10
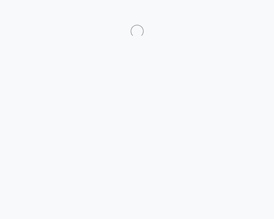
click at [234, 13] on div at bounding box center [137, 24] width 282 height 25
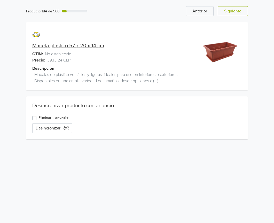
click at [234, 13] on button "Siguiente" at bounding box center [233, 11] width 30 height 10
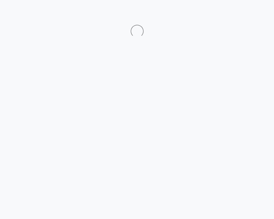
click at [234, 13] on div at bounding box center [137, 24] width 282 height 25
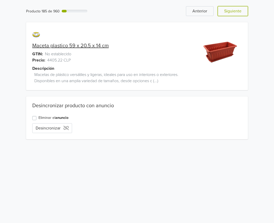
click at [234, 13] on button "Siguiente" at bounding box center [233, 11] width 30 height 10
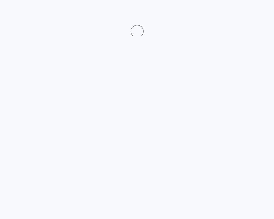
click at [234, 13] on div at bounding box center [137, 24] width 282 height 25
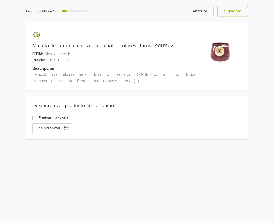
click at [234, 13] on button "Siguiente" at bounding box center [233, 11] width 30 height 10
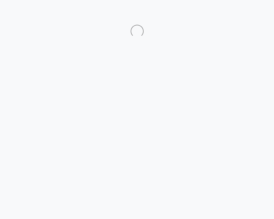
click at [234, 13] on div at bounding box center [137, 24] width 282 height 25
click at [233, 13] on div at bounding box center [137, 24] width 282 height 25
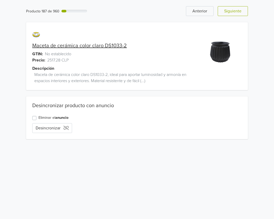
click at [233, 13] on button "Siguiente" at bounding box center [233, 11] width 30 height 10
click at [233, 13] on div "Producto 187 de 960 Anterior Siguiente Maceta de cerámica color claro DS1033-2 …" at bounding box center [137, 73] width 274 height 146
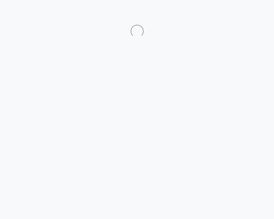
click at [232, 13] on div at bounding box center [137, 24] width 282 height 25
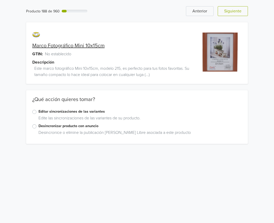
click at [231, 12] on button "Siguiente" at bounding box center [233, 11] width 30 height 10
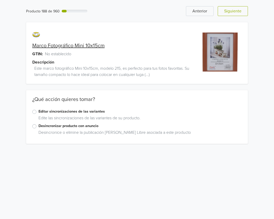
click at [231, 12] on html "Producto 188 de 960 Anterior Siguiente Marco Fotográfico Mini 10x15cm GTIN: No …" at bounding box center [137, 75] width 274 height 150
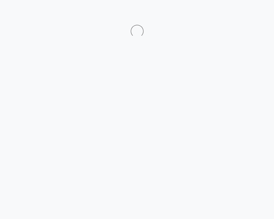
click at [231, 12] on html at bounding box center [137, 19] width 274 height 38
click at [230, 12] on html at bounding box center [137, 19] width 274 height 38
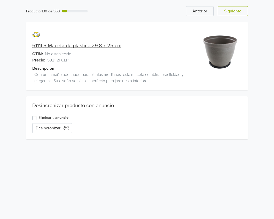
click at [230, 12] on button "Siguiente" at bounding box center [233, 11] width 30 height 10
click at [230, 12] on html "Producto 190 de 960 Anterior Siguiente 6111LS Maceta de plastico 29.8 x 25 cm G…" at bounding box center [137, 73] width 274 height 146
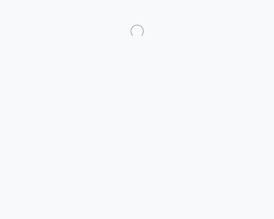
click at [230, 12] on html at bounding box center [137, 19] width 274 height 38
click at [229, 12] on html at bounding box center [137, 19] width 274 height 38
click at [228, 11] on html at bounding box center [137, 19] width 274 height 38
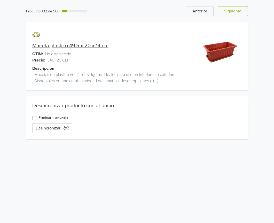
drag, startPoint x: 229, startPoint y: 12, endPoint x: 226, endPoint y: 11, distance: 2.9
click at [226, 11] on button "Siguiente" at bounding box center [233, 11] width 30 height 10
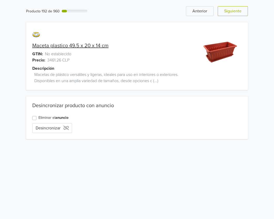
click at [227, 13] on div "Producto 192 de 960 Anterior Siguiente Maceta plastico 49.5 x 20 x 14 cm GTIN: …" at bounding box center [137, 73] width 274 height 146
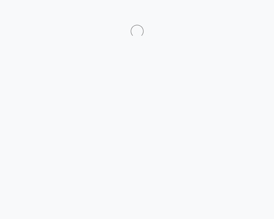
click at [228, 13] on div at bounding box center [137, 24] width 282 height 25
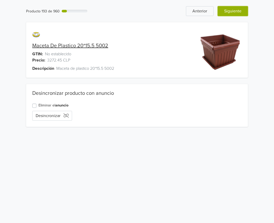
click at [228, 13] on button "Siguiente" at bounding box center [233, 11] width 30 height 10
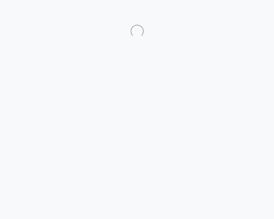
click at [228, 13] on div at bounding box center [137, 24] width 282 height 25
click at [229, 13] on div at bounding box center [137, 24] width 282 height 25
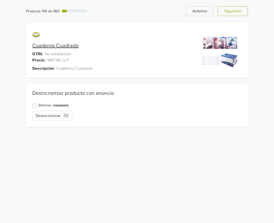
click at [229, 13] on button "Siguiente" at bounding box center [233, 11] width 30 height 10
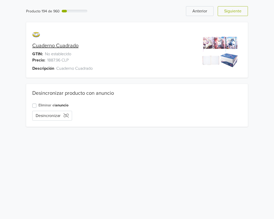
click at [229, 13] on div "Producto 194 de 960 Anterior Siguiente Cuaderno Cuadrado GTIN: No establecido P…" at bounding box center [137, 66] width 274 height 133
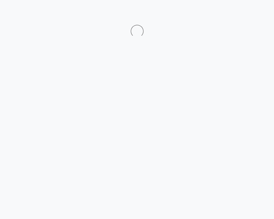
click at [229, 13] on div at bounding box center [137, 24] width 282 height 25
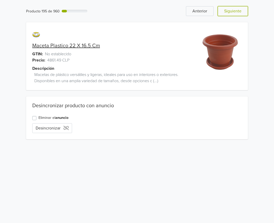
click at [229, 13] on button "Siguiente" at bounding box center [233, 11] width 30 height 10
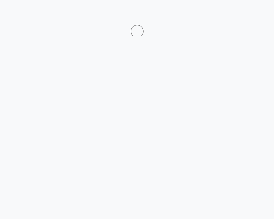
click at [229, 13] on div at bounding box center [137, 24] width 282 height 25
click at [229, 12] on div at bounding box center [137, 24] width 282 height 25
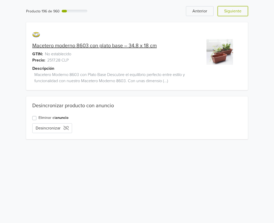
click at [229, 12] on button "Siguiente" at bounding box center [233, 11] width 30 height 10
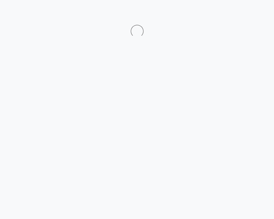
click at [229, 12] on div at bounding box center [137, 24] width 282 height 25
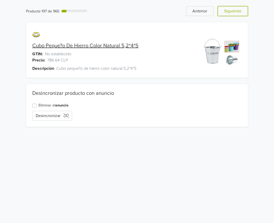
click at [229, 12] on button "Siguiente" at bounding box center [233, 11] width 30 height 10
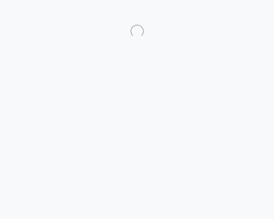
click at [229, 12] on div at bounding box center [137, 24] width 282 height 25
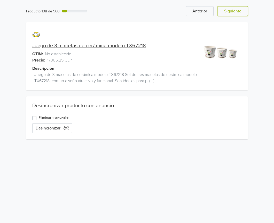
click at [229, 12] on button "Siguiente" at bounding box center [233, 11] width 30 height 10
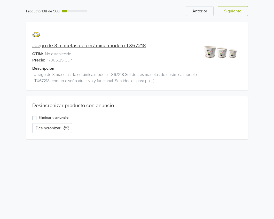
click at [229, 12] on div "Producto 198 de 960 Anterior Siguiente Juego de 3 macetas de cerámica modelo TX…" at bounding box center [137, 73] width 274 height 146
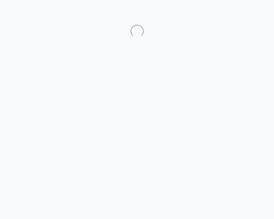
click at [229, 12] on div at bounding box center [137, 24] width 282 height 25
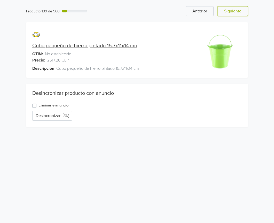
click at [229, 12] on button "Siguiente" at bounding box center [233, 11] width 30 height 10
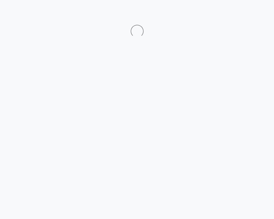
click at [229, 12] on div at bounding box center [137, 24] width 282 height 25
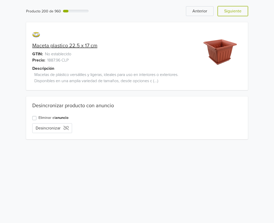
click at [229, 12] on button "Siguiente" at bounding box center [233, 11] width 30 height 10
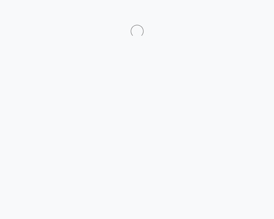
click at [229, 12] on div at bounding box center [137, 24] width 282 height 25
click at [229, 12] on html at bounding box center [137, 19] width 274 height 38
click at [229, 11] on html at bounding box center [137, 19] width 274 height 38
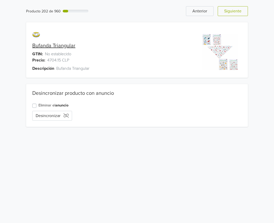
click at [229, 11] on button "Siguiente" at bounding box center [233, 11] width 30 height 10
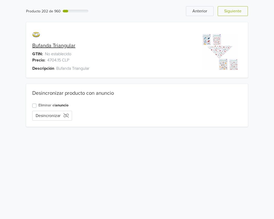
click at [229, 11] on html "Producto 202 de 960 Anterior Siguiente Bufanda Triangular GTIN: No establecido …" at bounding box center [137, 66] width 274 height 133
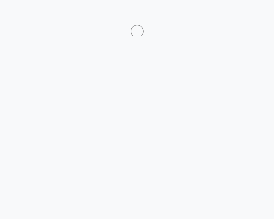
click at [229, 11] on html at bounding box center [137, 19] width 274 height 38
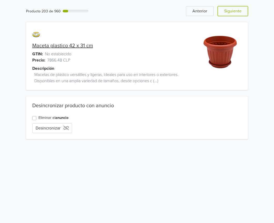
click at [229, 10] on button "Siguiente" at bounding box center [233, 11] width 30 height 10
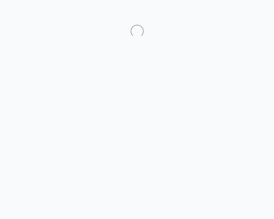
click at [229, 10] on html at bounding box center [137, 19] width 274 height 38
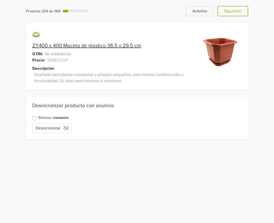
click at [229, 10] on button "Siguiente" at bounding box center [233, 11] width 30 height 10
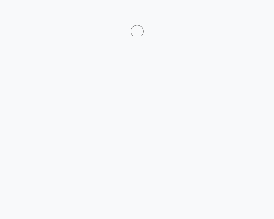
click at [229, 10] on html at bounding box center [137, 19] width 274 height 38
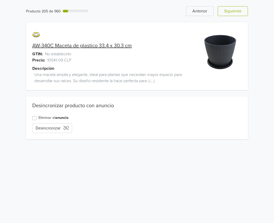
click at [229, 9] on button "Siguiente" at bounding box center [233, 11] width 30 height 10
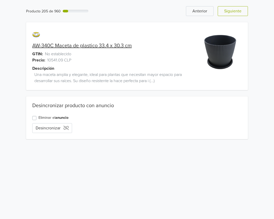
click at [229, 9] on html "Producto 205 de 960 Anterior Siguiente AW-340C Maceta de plastico 33.4 x 30.3 c…" at bounding box center [137, 73] width 274 height 146
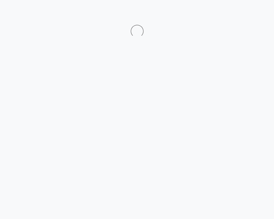
click at [229, 9] on html at bounding box center [137, 19] width 274 height 38
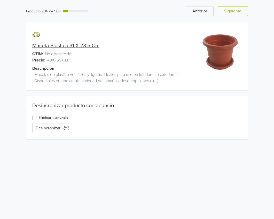
click at [229, 9] on html "Producto 206 de 960 Anterior Siguiente Maceta Plastico 31 X 23.5 Cm GTIN: No es…" at bounding box center [137, 73] width 274 height 146
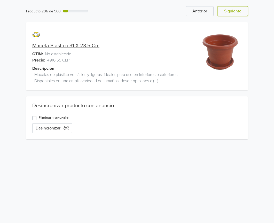
click at [229, 9] on button "Siguiente" at bounding box center [233, 11] width 30 height 10
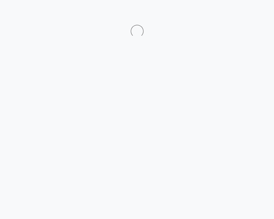
click at [229, 9] on html at bounding box center [137, 19] width 274 height 38
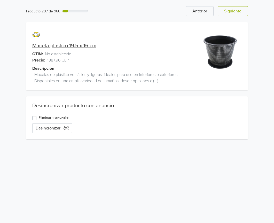
click at [229, 9] on html "Producto 207 de 960 Anterior Siguiente Maceta plastico 19.5 x 16 cm GTIN: No es…" at bounding box center [137, 73] width 274 height 146
click at [229, 9] on button "Siguiente" at bounding box center [233, 11] width 30 height 10
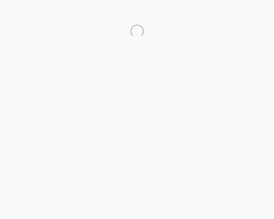
click at [229, 9] on html at bounding box center [137, 19] width 274 height 38
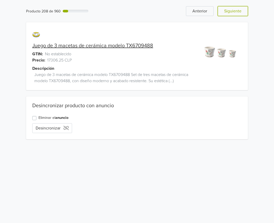
click at [229, 9] on button "Siguiente" at bounding box center [233, 11] width 30 height 10
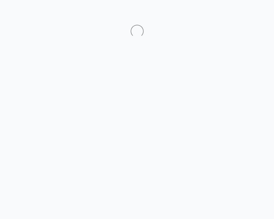
click at [229, 9] on html at bounding box center [137, 19] width 274 height 38
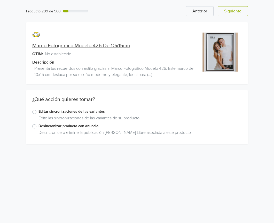
click at [229, 9] on html "Producto 209 de 960 Anterior Siguiente Marco Fotográfico Modelo 426 De 10x15cm …" at bounding box center [137, 75] width 274 height 150
click at [229, 9] on button "Siguiente" at bounding box center [233, 11] width 30 height 10
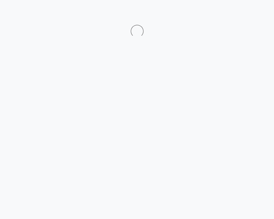
click at [229, 9] on html at bounding box center [137, 19] width 274 height 38
click at [230, 9] on html at bounding box center [137, 19] width 274 height 38
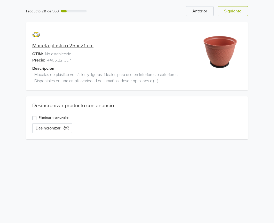
click at [230, 9] on button "Siguiente" at bounding box center [233, 11] width 30 height 10
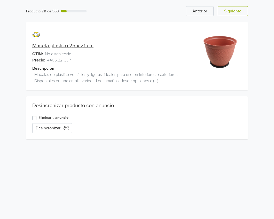
click at [230, 9] on html "Producto 211 de 960 Anterior Siguiente Maceta plastico 25 x 21 cm GTIN: No esta…" at bounding box center [137, 73] width 274 height 146
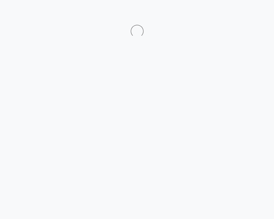
click at [230, 8] on html at bounding box center [137, 19] width 274 height 38
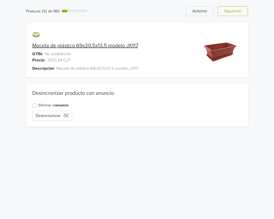
click at [230, 8] on button "Siguiente" at bounding box center [233, 11] width 30 height 10
click at [230, 8] on html "Producto 212 de 960 Anterior Siguiente Maceta de plástico 69x20.5x13.5 modelo J…" at bounding box center [137, 66] width 274 height 133
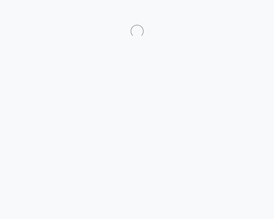
click at [230, 8] on html at bounding box center [137, 19] width 274 height 38
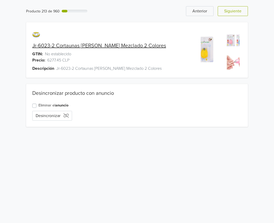
click at [230, 7] on button "Siguiente" at bounding box center [233, 11] width 30 height 10
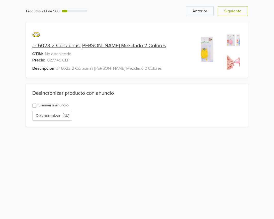
click at [230, 7] on html "Producto 213 de 960 Anterior Siguiente Jr-6023-2 Cortaunas [PERSON_NAME] Mezcla…" at bounding box center [137, 66] width 274 height 133
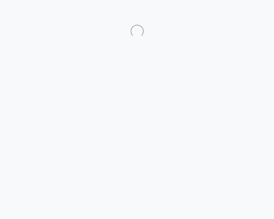
click at [230, 7] on html at bounding box center [137, 19] width 274 height 38
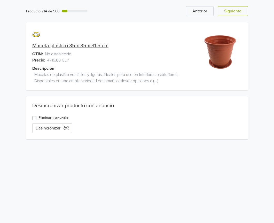
click at [230, 7] on button "Siguiente" at bounding box center [233, 11] width 30 height 10
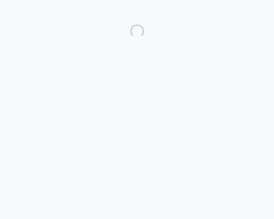
click at [230, 7] on html at bounding box center [137, 19] width 274 height 38
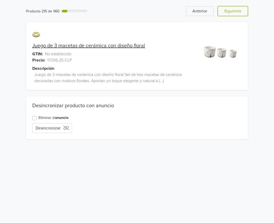
click at [230, 7] on button "Siguiente" at bounding box center [233, 11] width 30 height 10
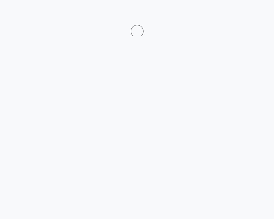
click at [230, 7] on html at bounding box center [137, 19] width 274 height 38
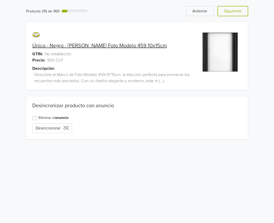
click at [230, 7] on button "Siguiente" at bounding box center [233, 11] width 30 height 10
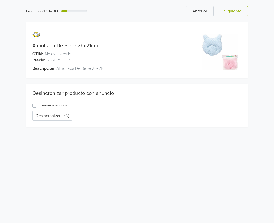
click at [230, 6] on div "Producto 217 de 960 Anterior Siguiente Almohada De Bebé 26x21cm GTIN: No establ…" at bounding box center [137, 66] width 267 height 133
click at [233, 10] on button "Siguiente" at bounding box center [233, 11] width 30 height 10
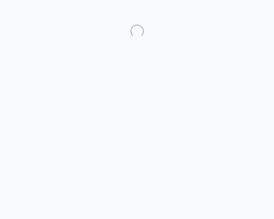
click at [233, 10] on html at bounding box center [137, 19] width 274 height 38
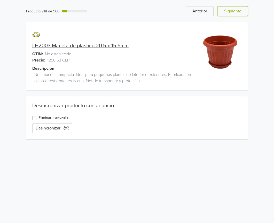
click at [233, 10] on button "Siguiente" at bounding box center [233, 11] width 30 height 10
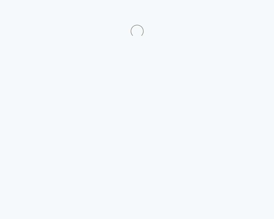
click at [233, 10] on html at bounding box center [137, 19] width 274 height 38
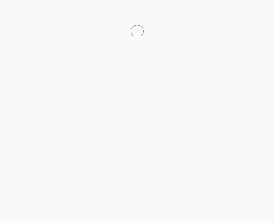
click at [233, 10] on html at bounding box center [137, 19] width 274 height 38
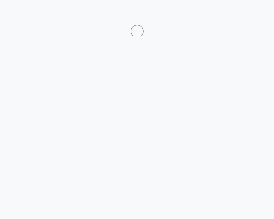
click at [233, 10] on html at bounding box center [137, 19] width 274 height 38
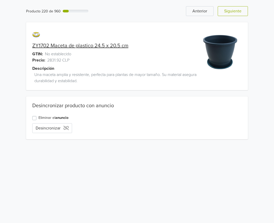
click at [233, 10] on button "Siguiente" at bounding box center [233, 11] width 30 height 10
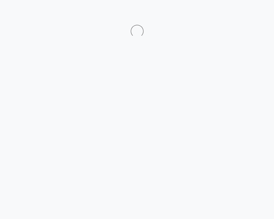
click at [233, 10] on html at bounding box center [137, 19] width 274 height 38
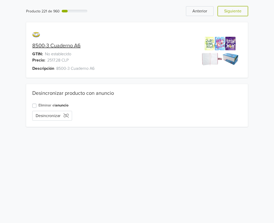
click at [233, 10] on button "Siguiente" at bounding box center [233, 11] width 30 height 10
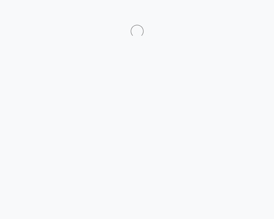
click at [233, 10] on html at bounding box center [137, 19] width 274 height 38
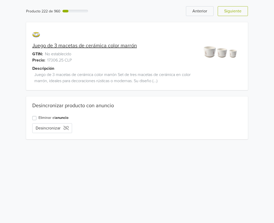
click at [233, 9] on button "Siguiente" at bounding box center [233, 11] width 30 height 10
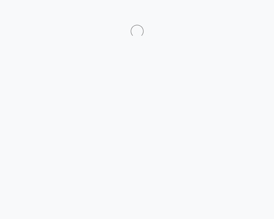
click at [234, 10] on html at bounding box center [137, 19] width 274 height 38
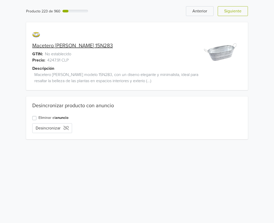
click at [234, 10] on button "Siguiente" at bounding box center [233, 11] width 30 height 10
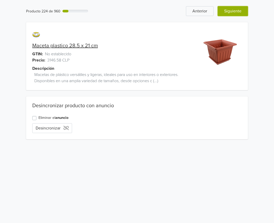
click at [236, 11] on button "Siguiente" at bounding box center [233, 11] width 30 height 10
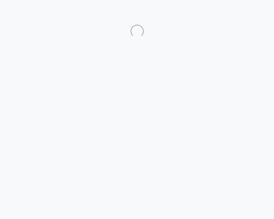
click at [236, 11] on html at bounding box center [137, 19] width 274 height 38
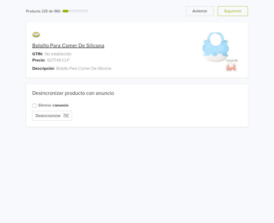
click at [236, 11] on html "Producto 225 de 960 Anterior Siguiente Bolsillo Para Comer De Silicona GTIN: No…" at bounding box center [137, 66] width 274 height 133
click at [236, 11] on button "Siguiente" at bounding box center [233, 11] width 30 height 10
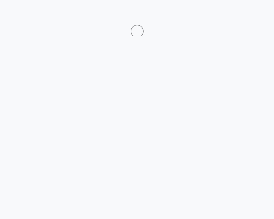
click at [237, 12] on html at bounding box center [137, 19] width 274 height 38
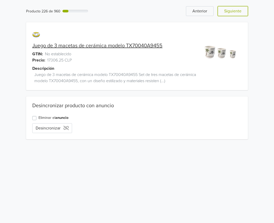
click at [237, 12] on button "Siguiente" at bounding box center [233, 11] width 30 height 10
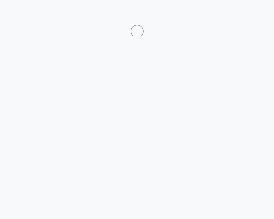
click at [237, 12] on html at bounding box center [137, 19] width 274 height 38
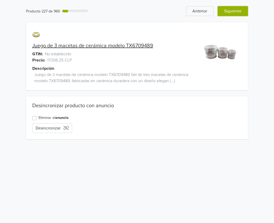
click at [230, 14] on button "Siguiente" at bounding box center [233, 11] width 30 height 10
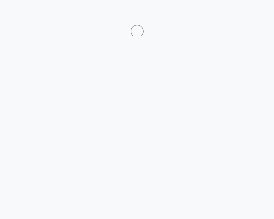
click at [229, 11] on html at bounding box center [137, 19] width 274 height 38
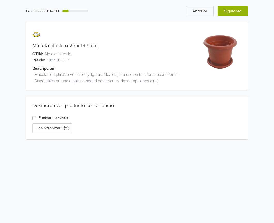
drag, startPoint x: 233, startPoint y: 12, endPoint x: 236, endPoint y: 12, distance: 3.4
click at [234, 12] on html "Producto 228 de 960 Anterior Siguiente Maceta plastico 26 x 19.5 cm GTIN: No es…" at bounding box center [137, 73] width 274 height 146
click at [236, 12] on button "Siguiente" at bounding box center [233, 11] width 30 height 10
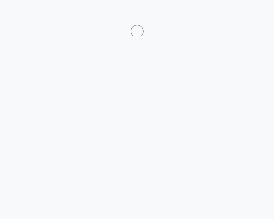
click at [236, 12] on html at bounding box center [137, 19] width 274 height 38
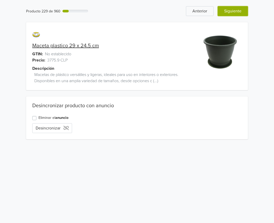
click at [236, 10] on button "Siguiente" at bounding box center [233, 11] width 30 height 10
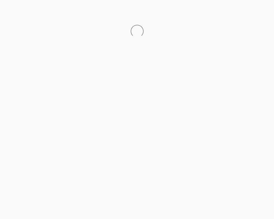
click at [236, 10] on html at bounding box center [137, 19] width 274 height 38
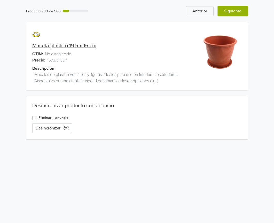
click at [236, 9] on button "Siguiente" at bounding box center [233, 11] width 30 height 10
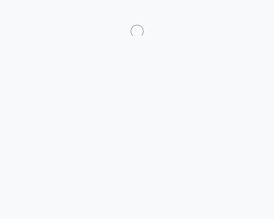
click at [236, 9] on html at bounding box center [137, 19] width 274 height 38
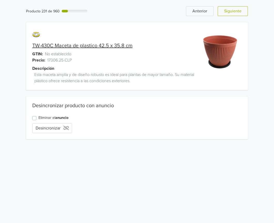
click at [235, 9] on button "Siguiente" at bounding box center [233, 11] width 30 height 10
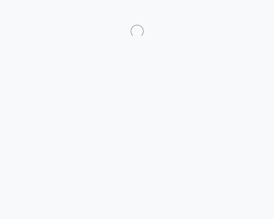
click at [235, 9] on html at bounding box center [137, 19] width 274 height 38
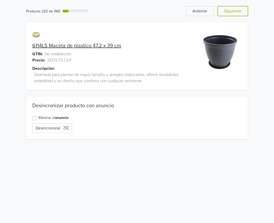
click at [235, 9] on button "Siguiente" at bounding box center [233, 11] width 30 height 10
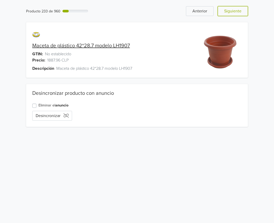
click at [235, 8] on button "Siguiente" at bounding box center [233, 11] width 30 height 10
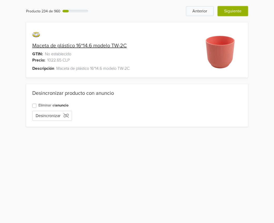
click at [234, 9] on button "Siguiente" at bounding box center [233, 11] width 30 height 10
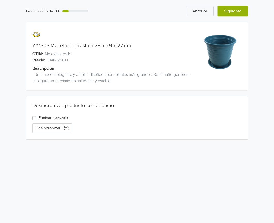
click at [241, 11] on button "Siguiente" at bounding box center [233, 11] width 30 height 10
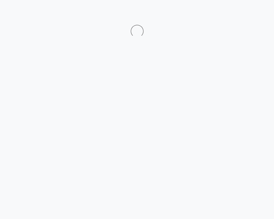
click at [241, 11] on html at bounding box center [137, 19] width 274 height 38
drag, startPoint x: 240, startPoint y: 11, endPoint x: 235, endPoint y: 9, distance: 5.1
click at [239, 11] on html at bounding box center [137, 19] width 274 height 38
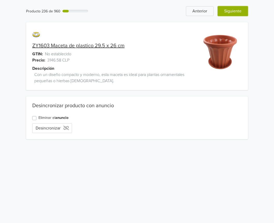
click at [234, 12] on button "Siguiente" at bounding box center [233, 11] width 30 height 10
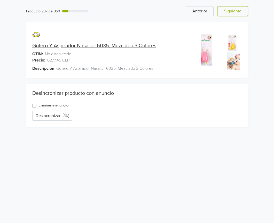
click at [235, 15] on button "Siguiente" at bounding box center [233, 11] width 30 height 10
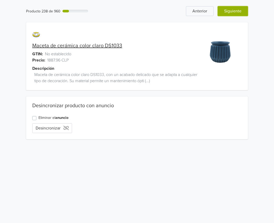
click at [235, 12] on button "Siguiente" at bounding box center [233, 11] width 30 height 10
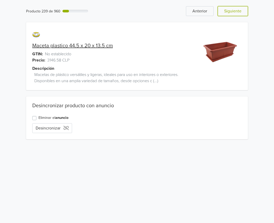
click at [235, 12] on button "Siguiente" at bounding box center [233, 11] width 30 height 10
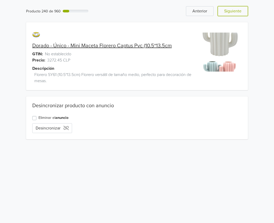
click at [235, 12] on button "Siguiente" at bounding box center [233, 11] width 30 height 10
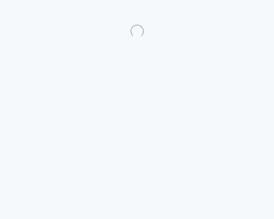
click at [235, 12] on html at bounding box center [137, 19] width 274 height 38
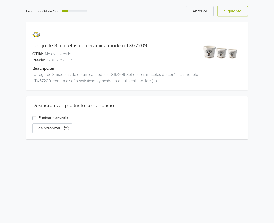
click at [235, 12] on button "Siguiente" at bounding box center [233, 11] width 30 height 10
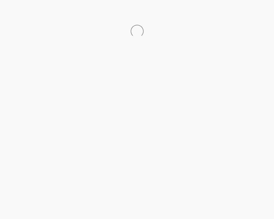
click at [235, 12] on html at bounding box center [137, 19] width 274 height 38
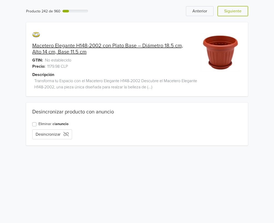
click at [235, 12] on button "Siguiente" at bounding box center [233, 11] width 30 height 10
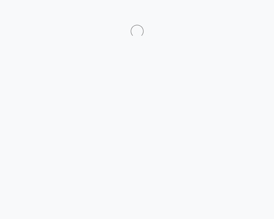
click at [235, 12] on html at bounding box center [137, 19] width 274 height 38
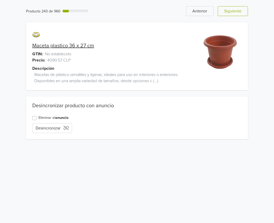
click at [235, 12] on button "Siguiente" at bounding box center [233, 11] width 30 height 10
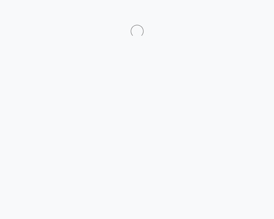
click at [235, 12] on div at bounding box center [137, 24] width 282 height 25
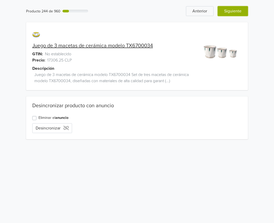
click at [235, 14] on button "Siguiente" at bounding box center [233, 11] width 30 height 10
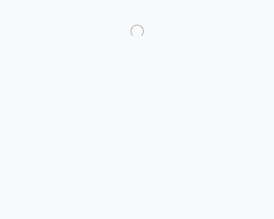
click at [235, 14] on div at bounding box center [137, 24] width 282 height 25
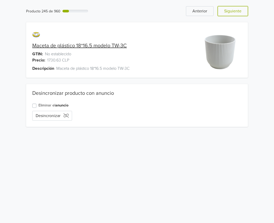
click at [235, 14] on button "Siguiente" at bounding box center [233, 11] width 30 height 10
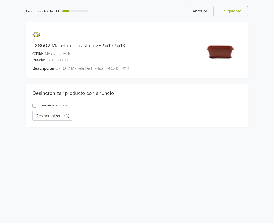
click at [235, 14] on div "Producto 246 de 960 Anterior Siguiente JX8602 Maceta de plástico 29.5x15.5x13 G…" at bounding box center [137, 66] width 274 height 133
click at [235, 14] on button "Siguiente" at bounding box center [233, 11] width 30 height 10
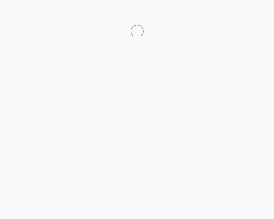
click at [235, 14] on div at bounding box center [137, 24] width 282 height 25
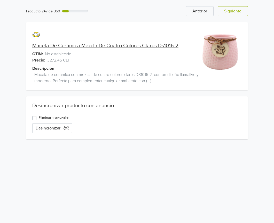
click at [235, 14] on button "Siguiente" at bounding box center [233, 11] width 30 height 10
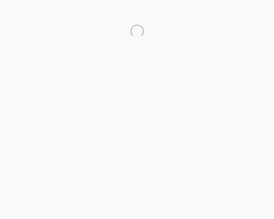
click at [235, 14] on div at bounding box center [137, 24] width 282 height 25
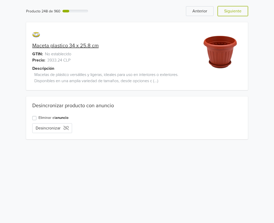
click at [235, 15] on button "Siguiente" at bounding box center [233, 11] width 30 height 10
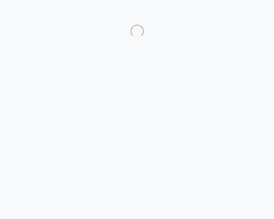
click at [235, 15] on div at bounding box center [137, 24] width 282 height 25
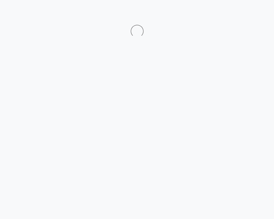
click at [235, 15] on div at bounding box center [137, 24] width 282 height 25
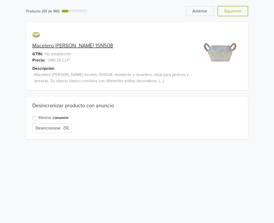
click at [235, 15] on button "Siguiente" at bounding box center [233, 11] width 30 height 10
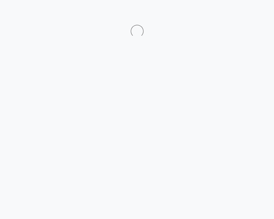
click at [235, 15] on div at bounding box center [137, 24] width 282 height 25
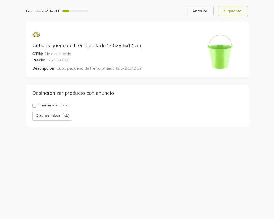
click at [235, 16] on div "Producto 252 de 960 Anterior Siguiente Cubo pequeño de hierro pintado 13.5x9.5x…" at bounding box center [137, 66] width 274 height 133
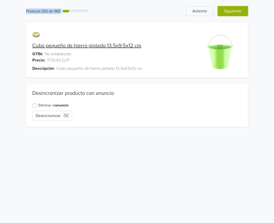
click at [235, 16] on button "Siguiente" at bounding box center [233, 11] width 30 height 10
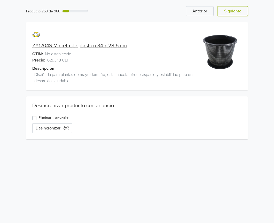
click at [234, 13] on button "Siguiente" at bounding box center [233, 11] width 30 height 10
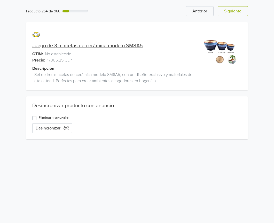
click at [234, 13] on button "Siguiente" at bounding box center [233, 11] width 30 height 10
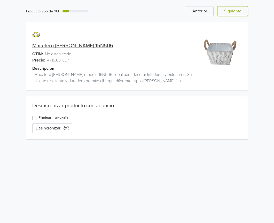
click at [234, 13] on button "Siguiente" at bounding box center [233, 11] width 30 height 10
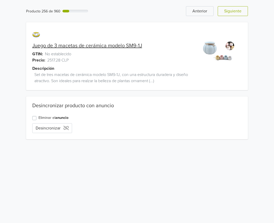
click at [234, 13] on button "Siguiente" at bounding box center [233, 11] width 30 height 10
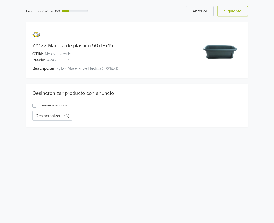
click at [234, 13] on button "Siguiente" at bounding box center [233, 11] width 30 height 10
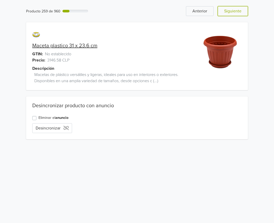
click at [235, 13] on button "Siguiente" at bounding box center [233, 11] width 30 height 10
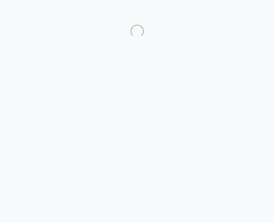
click at [235, 13] on div at bounding box center [137, 24] width 282 height 25
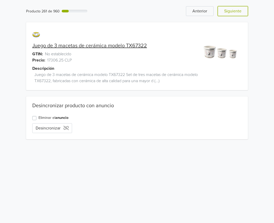
click at [235, 13] on button "Siguiente" at bounding box center [233, 11] width 30 height 10
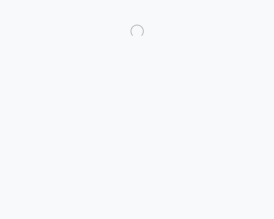
click at [235, 13] on div at bounding box center [137, 24] width 282 height 25
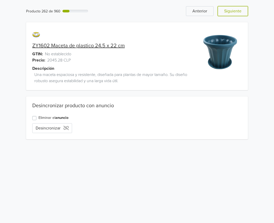
click at [235, 13] on button "Siguiente" at bounding box center [233, 11] width 30 height 10
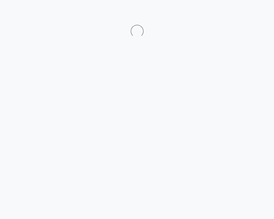
click at [235, 13] on div at bounding box center [137, 24] width 282 height 25
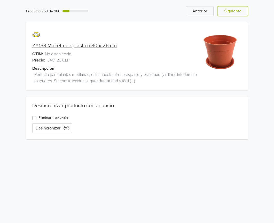
click at [235, 13] on button "Siguiente" at bounding box center [233, 11] width 30 height 10
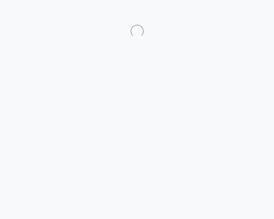
click at [235, 13] on div at bounding box center [137, 24] width 282 height 25
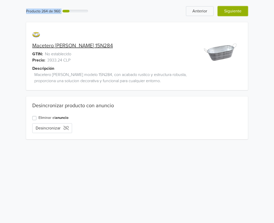
click at [235, 13] on button "Siguiente" at bounding box center [233, 11] width 30 height 10
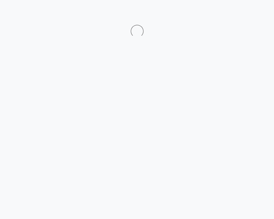
click at [235, 13] on div at bounding box center [137, 24] width 282 height 25
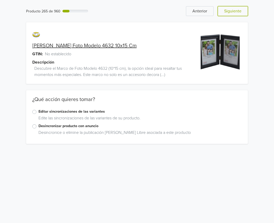
click at [235, 14] on button "Siguiente" at bounding box center [233, 11] width 30 height 10
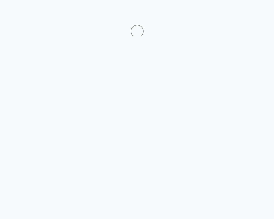
click at [235, 14] on div at bounding box center [137, 24] width 282 height 25
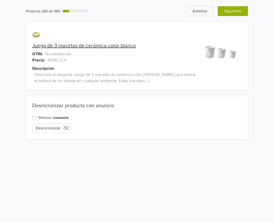
click at [236, 14] on div "Producto 266 de 960 Anterior Siguiente Juego de 3 macetas de cerámica color bla…" at bounding box center [137, 73] width 274 height 146
click at [236, 15] on button "Siguiente" at bounding box center [233, 11] width 30 height 10
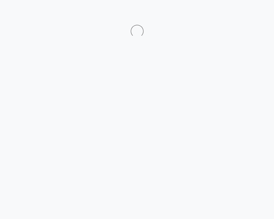
click at [236, 15] on div at bounding box center [137, 24] width 282 height 25
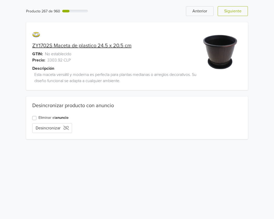
click at [236, 15] on div "Producto 267 de 960 Anterior Siguiente ZY1702S Maceta de plastico 24.5 x 20.5 c…" at bounding box center [137, 73] width 274 height 146
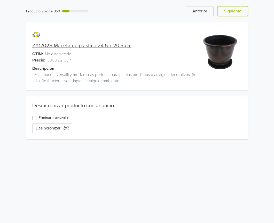
click at [236, 15] on button "Siguiente" at bounding box center [233, 11] width 30 height 10
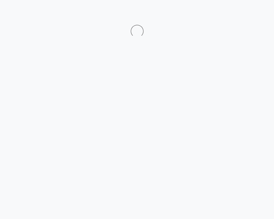
click at [236, 15] on div at bounding box center [137, 24] width 282 height 25
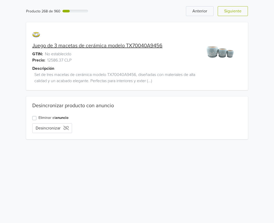
click at [236, 15] on button "Siguiente" at bounding box center [233, 11] width 30 height 10
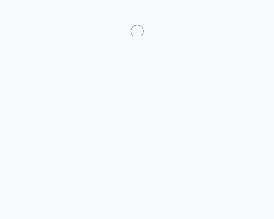
click at [236, 15] on div at bounding box center [137, 24] width 282 height 25
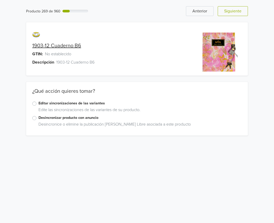
click at [231, 16] on div "Producto 269 de 960 Anterior Siguiente 1903-12 Cuaderno B6 GTIN: No establecido…" at bounding box center [137, 71] width 267 height 142
click at [231, 14] on button "Siguiente" at bounding box center [233, 11] width 30 height 10
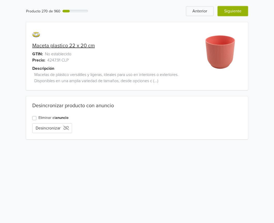
click at [234, 14] on button "Siguiente" at bounding box center [233, 11] width 30 height 10
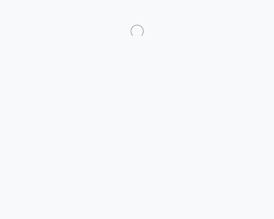
click at [234, 14] on div at bounding box center [137, 24] width 282 height 25
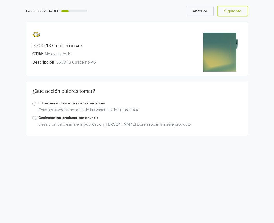
click at [234, 14] on button "Siguiente" at bounding box center [233, 11] width 30 height 10
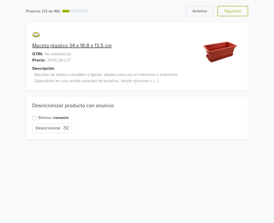
click at [234, 14] on button "Siguiente" at bounding box center [233, 11] width 30 height 10
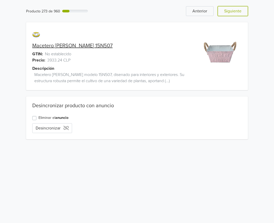
click at [234, 14] on button "Siguiente" at bounding box center [233, 11] width 30 height 10
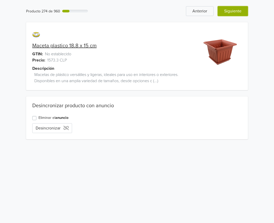
click at [234, 14] on button "Siguiente" at bounding box center [233, 11] width 30 height 10
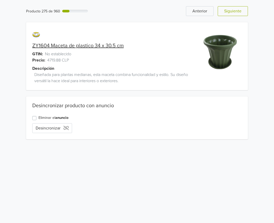
click at [236, 5] on div "Producto 275 de 960 Anterior Siguiente ZY1604 Maceta de plastico 34 x 30.5 cm G…" at bounding box center [137, 73] width 267 height 146
click at [235, 7] on button "Siguiente" at bounding box center [233, 11] width 30 height 10
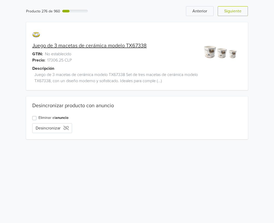
click at [235, 7] on button "Siguiente" at bounding box center [233, 11] width 30 height 10
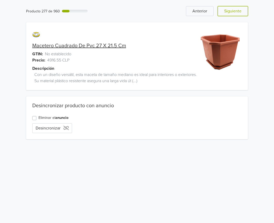
click at [235, 7] on button "Siguiente" at bounding box center [233, 11] width 30 height 10
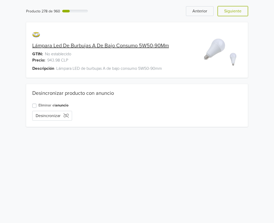
click at [235, 7] on button "Siguiente" at bounding box center [233, 11] width 30 height 10
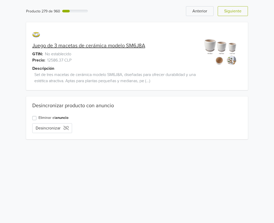
click at [235, 7] on button "Siguiente" at bounding box center [233, 11] width 30 height 10
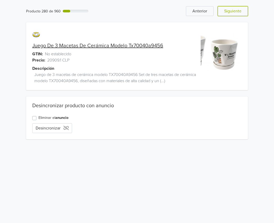
click at [235, 7] on button "Siguiente" at bounding box center [233, 11] width 30 height 10
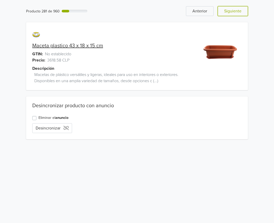
click at [235, 7] on button "Siguiente" at bounding box center [233, 11] width 30 height 10
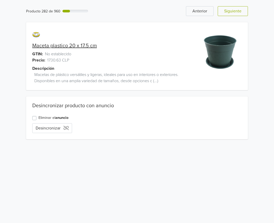
click at [235, 7] on button "Siguiente" at bounding box center [233, 11] width 30 height 10
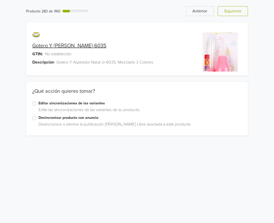
click at [235, 7] on html "Producto 283 de 960 Anterior Siguiente Gotero Y Aspirador Nasal Jr-6035 GTIN: N…" at bounding box center [137, 71] width 274 height 142
click at [235, 7] on button "Siguiente" at bounding box center [233, 11] width 30 height 10
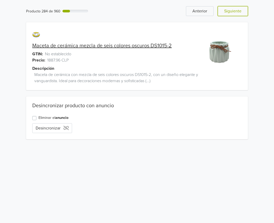
click at [235, 7] on button "Siguiente" at bounding box center [233, 11] width 30 height 10
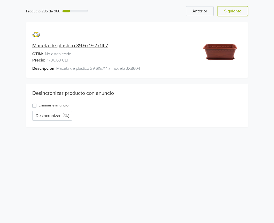
click at [235, 7] on button "Siguiente" at bounding box center [233, 11] width 30 height 10
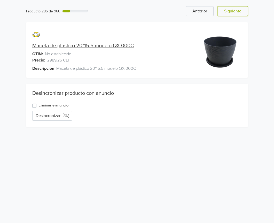
click at [235, 7] on button "Siguiente" at bounding box center [233, 11] width 30 height 10
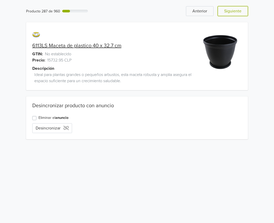
click at [235, 7] on button "Siguiente" at bounding box center [233, 11] width 30 height 10
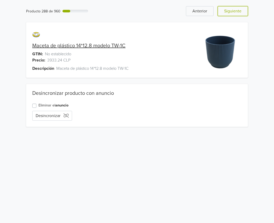
click at [235, 7] on button "Siguiente" at bounding box center [233, 11] width 30 height 10
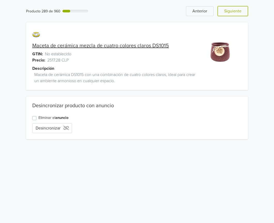
click at [235, 7] on button "Siguiente" at bounding box center [233, 11] width 30 height 10
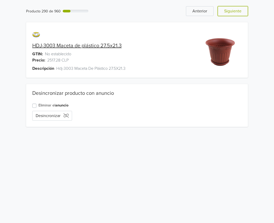
click
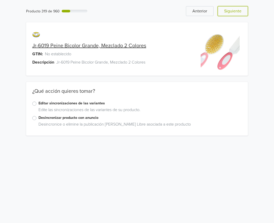
drag, startPoint x: 245, startPoint y: 12, endPoint x: 248, endPoint y: 12, distance: 3.1
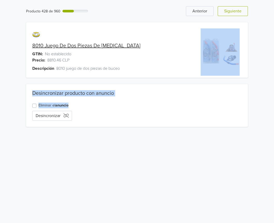
drag, startPoint x: 272, startPoint y: 127, endPoint x: 292, endPoint y: 201, distance: 76.6
